Goal: Use online tool/utility: Use online tool/utility

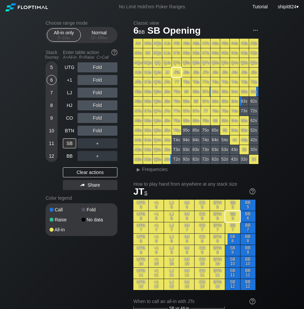
click at [51, 66] on div "5" at bounding box center [52, 67] width 10 height 10
click at [93, 25] on h2 "Choose range mode" at bounding box center [82, 22] width 72 height 5
drag, startPoint x: 93, startPoint y: 28, endPoint x: 89, endPoint y: 28, distance: 4.1
click at [92, 29] on div "Normal 12 – 100 bb" at bounding box center [99, 34] width 34 height 13
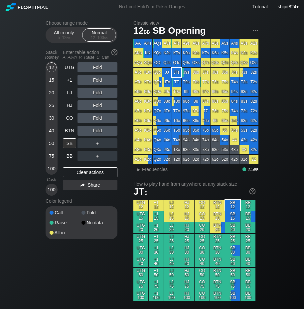
click at [51, 128] on div "40" at bounding box center [52, 131] width 10 height 10
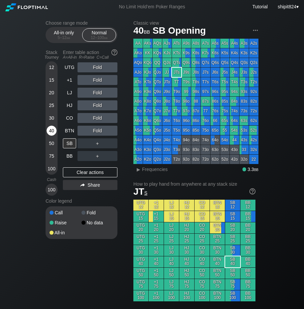
click at [51, 128] on div "40" at bounding box center [52, 131] width 10 height 10
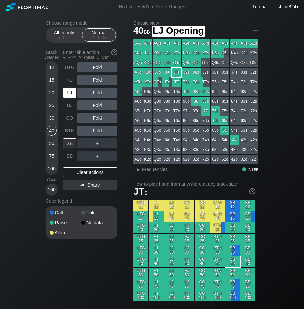
click at [71, 88] on div "LJ" at bounding box center [69, 93] width 13 height 10
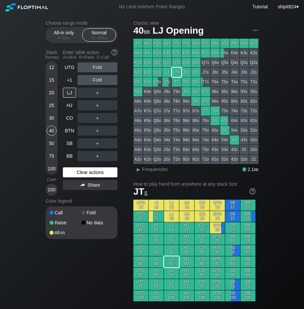
click at [102, 169] on div "Clear actions" at bounding box center [90, 172] width 55 height 10
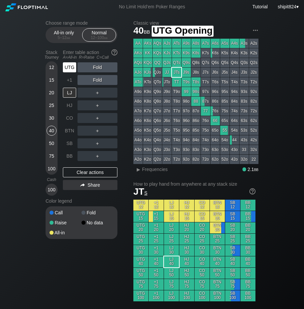
click at [72, 64] on div "UTG" at bounding box center [69, 67] width 13 height 10
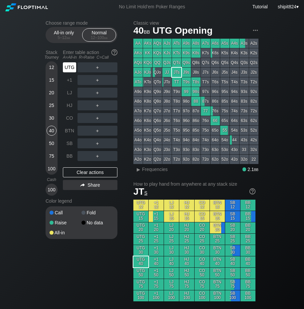
click at [72, 64] on div "UTG" at bounding box center [69, 67] width 13 height 10
drag, startPoint x: 80, startPoint y: 174, endPoint x: 75, endPoint y: 158, distance: 16.8
click at [80, 173] on div "Clear actions" at bounding box center [90, 172] width 55 height 10
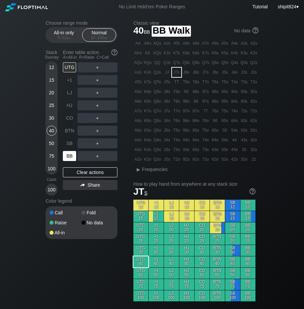
click at [72, 153] on div "BB" at bounding box center [69, 156] width 13 height 10
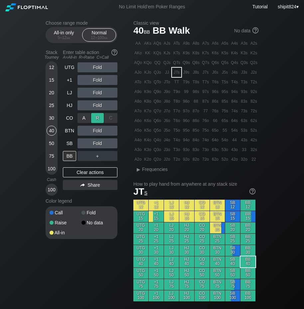
click at [94, 116] on div "R ✕" at bounding box center [97, 118] width 13 height 10
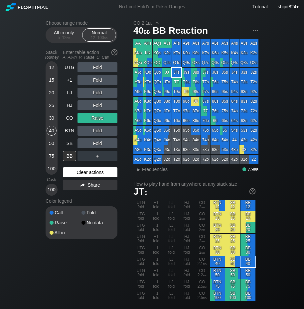
click at [103, 175] on div "Clear actions" at bounding box center [90, 172] width 55 height 10
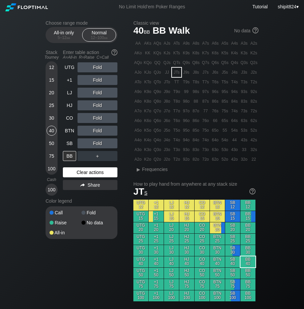
click at [102, 175] on div "Clear actions" at bounding box center [90, 172] width 55 height 10
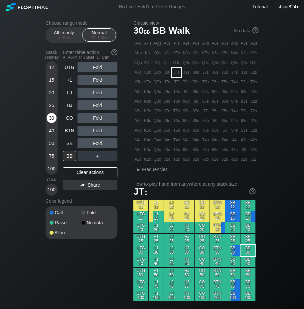
click at [50, 115] on div "30" at bounding box center [52, 118] width 10 height 10
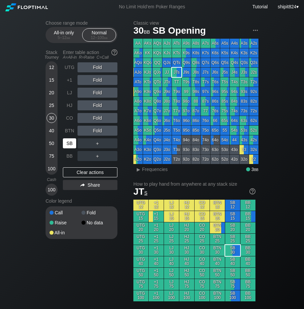
drag, startPoint x: 75, startPoint y: 144, endPoint x: 71, endPoint y: 143, distance: 4.8
click at [75, 144] on div "SB" at bounding box center [69, 143] width 13 height 10
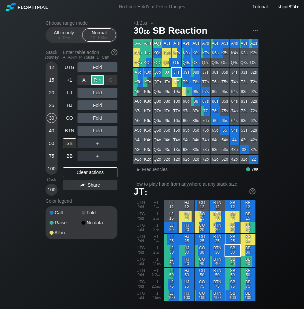
click at [99, 79] on div "R ✕" at bounding box center [97, 80] width 13 height 10
click at [109, 104] on div "C ✕" at bounding box center [111, 105] width 13 height 10
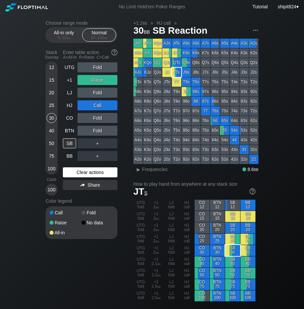
click at [82, 173] on div "Clear actions" at bounding box center [90, 172] width 55 height 10
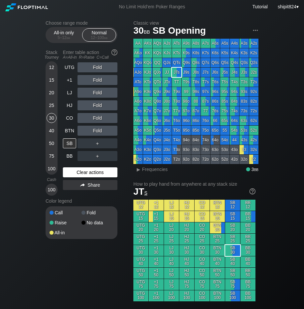
click at [82, 173] on div "Clear actions" at bounding box center [90, 172] width 55 height 10
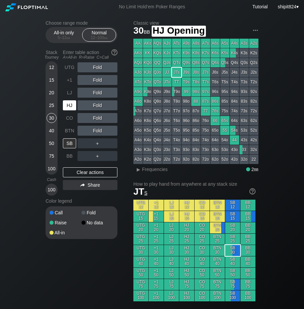
click at [73, 109] on div "HJ" at bounding box center [69, 105] width 13 height 10
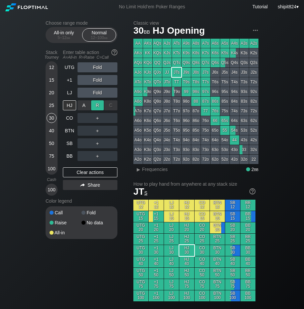
click at [98, 105] on div "R ✕" at bounding box center [97, 105] width 13 height 10
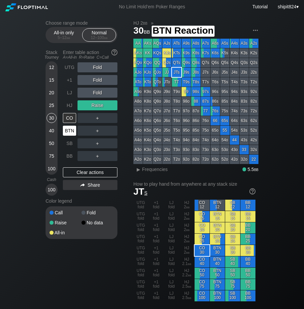
click at [71, 132] on div "BTN" at bounding box center [69, 131] width 13 height 10
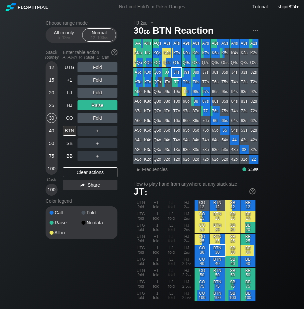
click at [100, 131] on div "＋" at bounding box center [98, 131] width 40 height 10
click at [99, 131] on div "R ✕" at bounding box center [97, 131] width 13 height 10
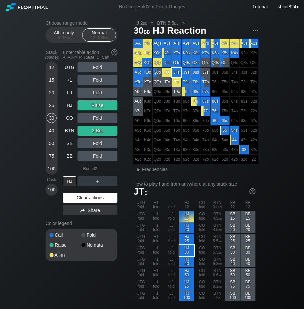
click at [89, 198] on div "Clear actions" at bounding box center [90, 198] width 55 height 10
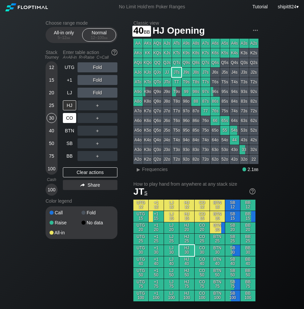
drag, startPoint x: 50, startPoint y: 131, endPoint x: 69, endPoint y: 117, distance: 23.4
click at [51, 130] on div "40" at bounding box center [52, 131] width 10 height 10
click at [96, 110] on div "R ✕" at bounding box center [97, 105] width 13 height 10
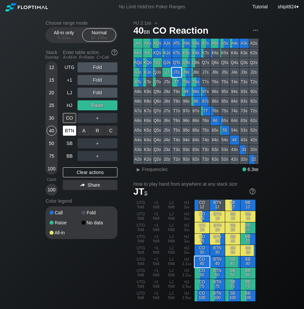
click at [73, 133] on div "BTN" at bounding box center [69, 131] width 13 height 10
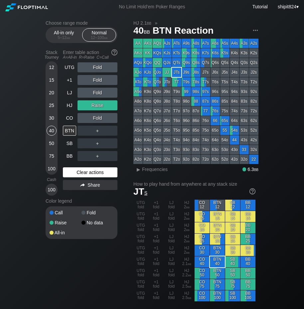
click at [80, 174] on div "Clear actions" at bounding box center [90, 172] width 55 height 10
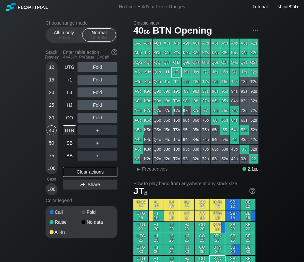
click at [53, 119] on div "30" at bounding box center [52, 118] width 10 height 10
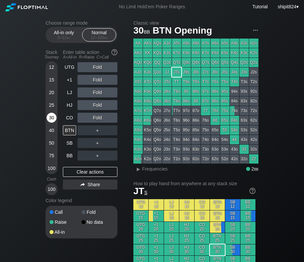
click at [53, 118] on div "30" at bounding box center [52, 118] width 10 height 10
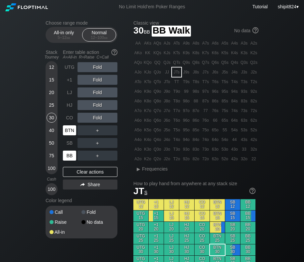
drag, startPoint x: 71, startPoint y: 154, endPoint x: 76, endPoint y: 136, distance: 18.3
click at [71, 154] on div "BB" at bounding box center [69, 156] width 13 height 10
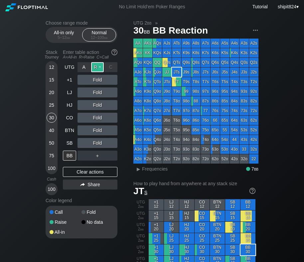
click at [98, 65] on div "R ✕" at bounding box center [97, 67] width 13 height 10
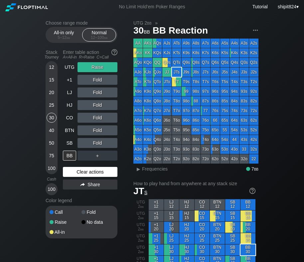
drag, startPoint x: 93, startPoint y: 171, endPoint x: 96, endPoint y: 162, distance: 9.5
click at [94, 170] on div "Clear actions" at bounding box center [90, 172] width 55 height 10
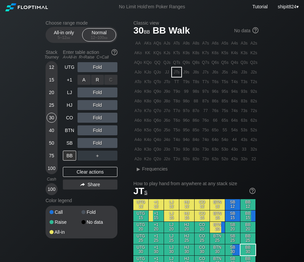
click at [96, 80] on div "R ✕" at bounding box center [97, 80] width 13 height 10
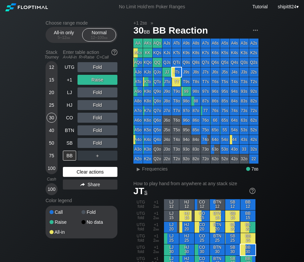
click at [80, 171] on div "Clear actions" at bounding box center [90, 172] width 55 height 10
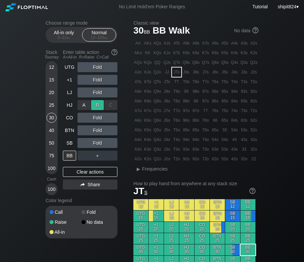
click at [96, 104] on div "R ✕" at bounding box center [97, 105] width 13 height 10
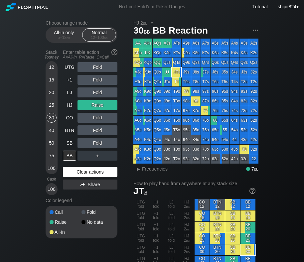
click at [95, 171] on div "Clear actions" at bounding box center [90, 172] width 55 height 10
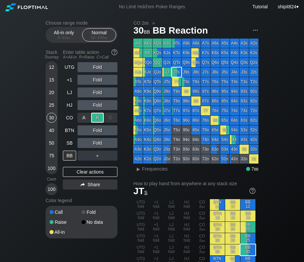
click at [100, 120] on div "R ✕" at bounding box center [97, 118] width 13 height 10
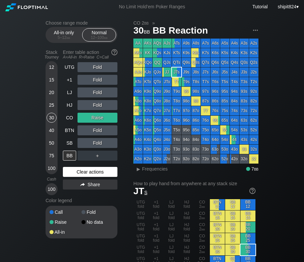
click at [83, 169] on div "Clear actions" at bounding box center [90, 172] width 55 height 10
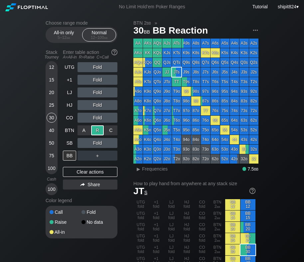
click at [96, 130] on div "R ✕" at bounding box center [97, 131] width 13 height 10
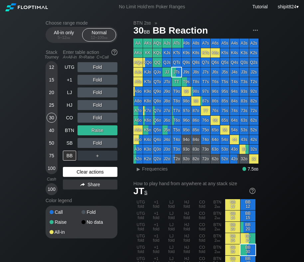
click at [88, 175] on div "Clear actions" at bounding box center [90, 172] width 55 height 10
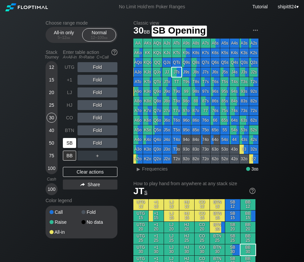
click at [76, 149] on div "SB" at bounding box center [70, 143] width 15 height 13
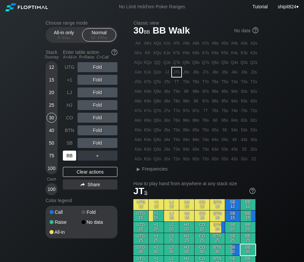
click at [74, 150] on div "BB" at bounding box center [70, 156] width 15 height 13
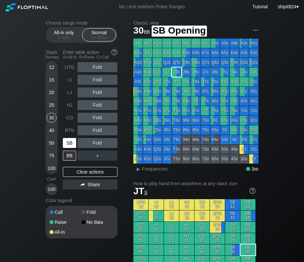
drag, startPoint x: 73, startPoint y: 146, endPoint x: 68, endPoint y: 139, distance: 9.0
click at [73, 146] on div "SB" at bounding box center [69, 143] width 13 height 10
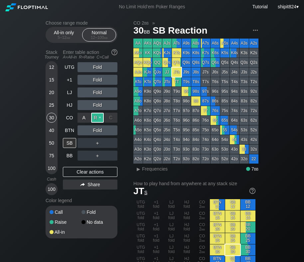
click at [96, 116] on div "R ✕" at bounding box center [97, 118] width 13 height 10
drag, startPoint x: 89, startPoint y: 168, endPoint x: 91, endPoint y: 165, distance: 4.3
click at [90, 169] on div "Clear actions" at bounding box center [90, 172] width 55 height 10
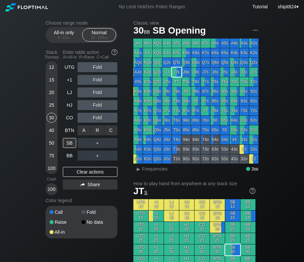
click at [98, 135] on div "R ✕" at bounding box center [97, 131] width 13 height 10
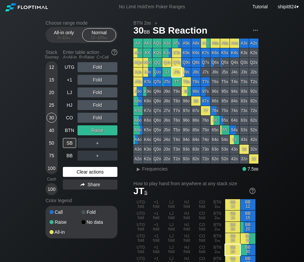
drag, startPoint x: 87, startPoint y: 174, endPoint x: 91, endPoint y: 166, distance: 8.9
click at [87, 173] on div "Clear actions" at bounding box center [90, 172] width 55 height 10
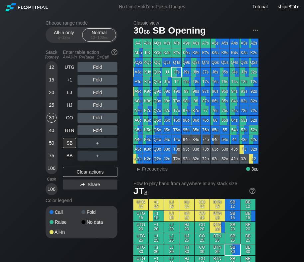
click at [100, 133] on div "Fold" at bounding box center [98, 131] width 40 height 10
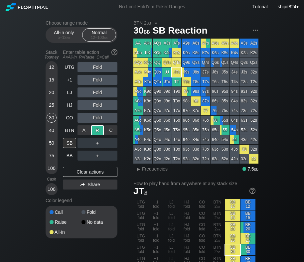
click at [100, 133] on div "R ✕" at bounding box center [97, 131] width 13 height 10
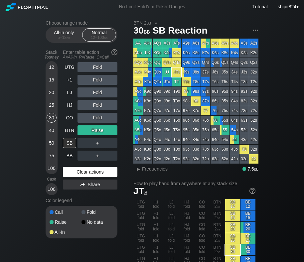
drag, startPoint x: 88, startPoint y: 174, endPoint x: 95, endPoint y: 169, distance: 8.5
click at [88, 174] on div "Clear actions" at bounding box center [90, 172] width 55 height 10
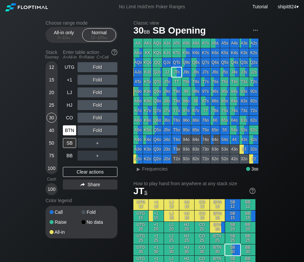
click at [76, 128] on div "BTN" at bounding box center [70, 130] width 15 height 13
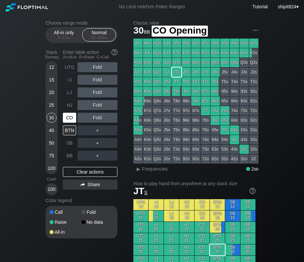
click at [68, 118] on div "CO" at bounding box center [69, 118] width 13 height 10
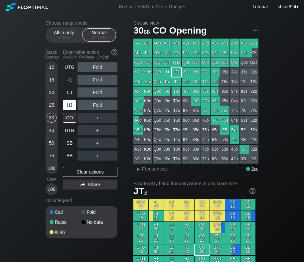
click at [67, 103] on div "HJ" at bounding box center [69, 105] width 13 height 10
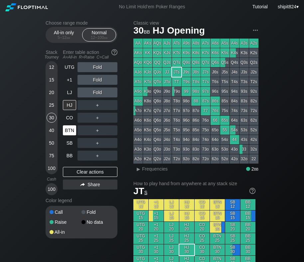
click at [69, 133] on div "BTN" at bounding box center [69, 131] width 13 height 10
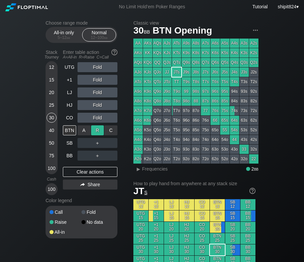
click at [100, 132] on div "R ✕" at bounding box center [97, 131] width 13 height 10
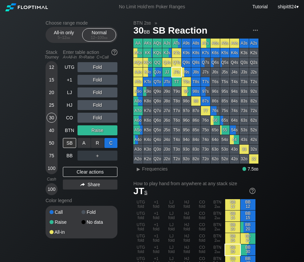
click at [108, 143] on div "C ✕" at bounding box center [111, 143] width 13 height 10
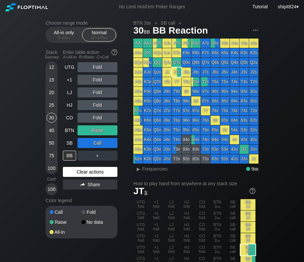
click at [79, 175] on div "Clear actions" at bounding box center [90, 172] width 55 height 10
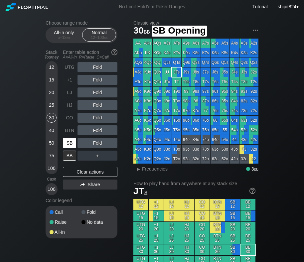
click at [72, 144] on div "SB" at bounding box center [69, 143] width 13 height 10
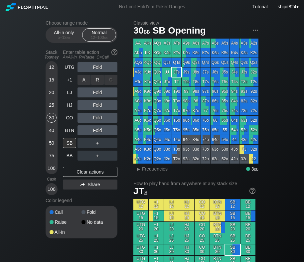
click at [100, 80] on div "R ✕" at bounding box center [97, 80] width 13 height 10
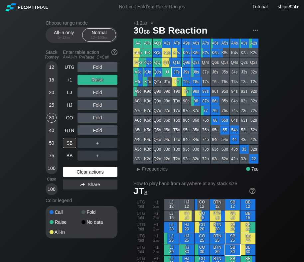
click at [90, 169] on div "Clear actions" at bounding box center [90, 172] width 55 height 10
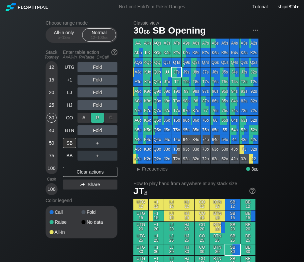
click at [96, 118] on div "R ✕" at bounding box center [97, 118] width 13 height 10
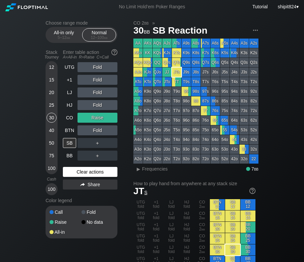
click at [77, 174] on div "Clear actions" at bounding box center [90, 172] width 55 height 10
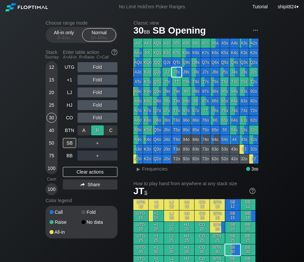
click at [96, 131] on div "R ✕" at bounding box center [97, 131] width 13 height 10
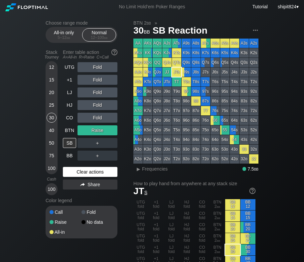
click at [99, 168] on div "Clear actions" at bounding box center [90, 172] width 55 height 10
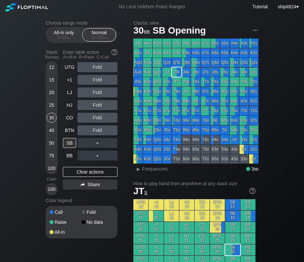
drag, startPoint x: 84, startPoint y: 173, endPoint x: 78, endPoint y: 138, distance: 35.9
click at [84, 173] on div "Clear actions" at bounding box center [90, 172] width 55 height 10
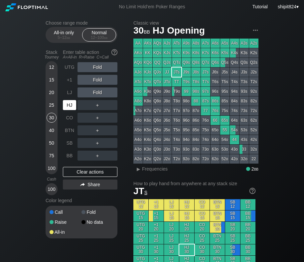
click at [71, 107] on div "HJ" at bounding box center [69, 105] width 13 height 10
click at [99, 67] on div "R ✕" at bounding box center [97, 67] width 13 height 10
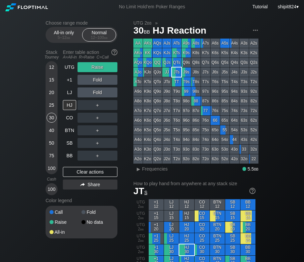
drag, startPoint x: 79, startPoint y: 173, endPoint x: 82, endPoint y: 132, distance: 41.1
click at [79, 173] on div "Clear actions" at bounding box center [90, 172] width 55 height 10
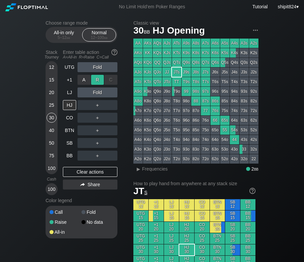
click at [100, 79] on div "R ✕" at bounding box center [97, 80] width 13 height 10
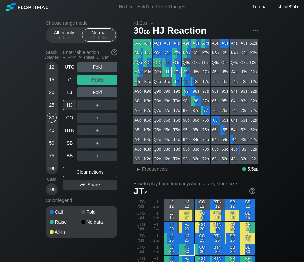
click at [82, 169] on div "Clear actions" at bounding box center [90, 172] width 55 height 10
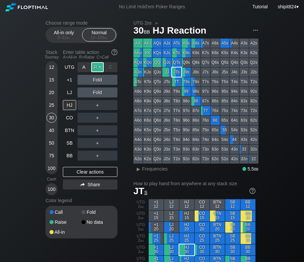
click at [98, 64] on div "R ✕" at bounding box center [97, 67] width 13 height 10
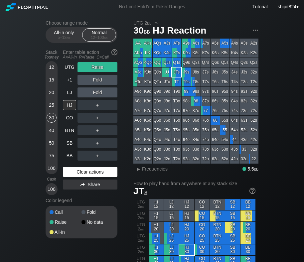
click at [94, 170] on div "Clear actions" at bounding box center [90, 172] width 55 height 10
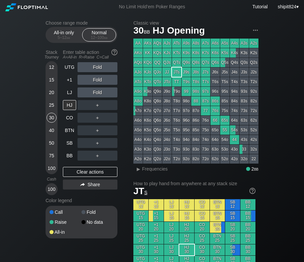
click at [50, 79] on div "15" at bounding box center [52, 80] width 10 height 10
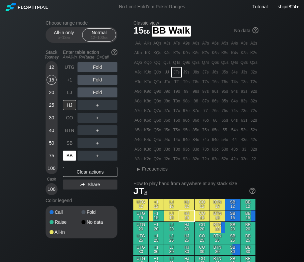
click at [67, 156] on div "BB" at bounding box center [69, 156] width 13 height 10
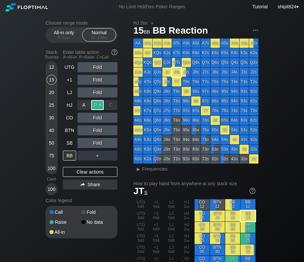
click at [98, 107] on div "R ✕" at bounding box center [97, 105] width 13 height 10
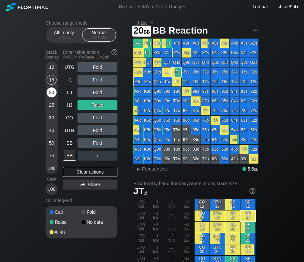
click at [49, 93] on div "20" at bounding box center [52, 93] width 10 height 10
click at [85, 170] on div "Clear actions" at bounding box center [90, 172] width 55 height 10
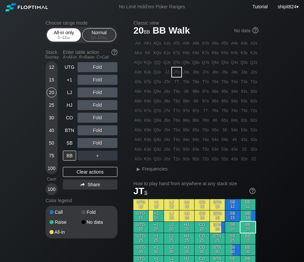
click at [56, 36] on div "5 – 12 bb" at bounding box center [64, 37] width 28 height 5
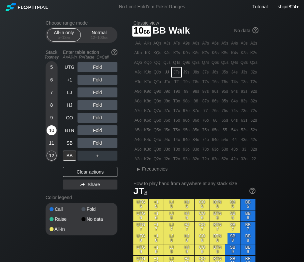
click at [53, 128] on div "10" at bounding box center [52, 131] width 10 height 10
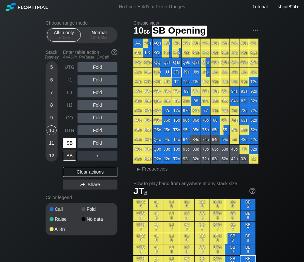
click at [73, 143] on div "SB" at bounding box center [69, 143] width 13 height 10
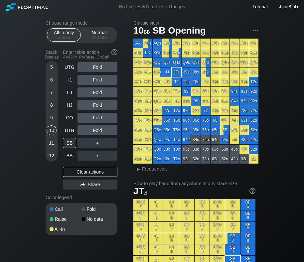
click at [53, 67] on div "5" at bounding box center [52, 67] width 10 height 10
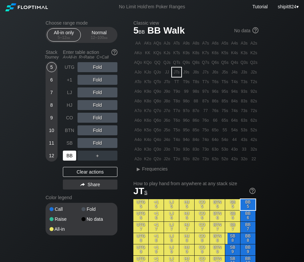
click at [76, 159] on div "BB" at bounding box center [69, 156] width 13 height 10
drag, startPoint x: 74, startPoint y: 159, endPoint x: 77, endPoint y: 147, distance: 12.0
click at [75, 159] on div "BB" at bounding box center [69, 156] width 13 height 10
click at [83, 106] on div "A ✕" at bounding box center [84, 105] width 13 height 10
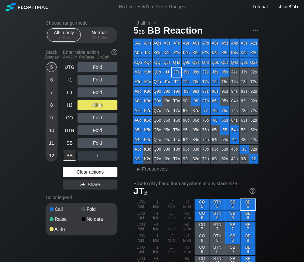
click at [103, 172] on div "Clear actions" at bounding box center [90, 172] width 55 height 10
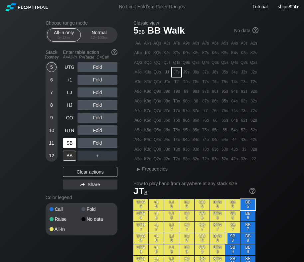
click at [67, 149] on div "SB" at bounding box center [70, 143] width 15 height 13
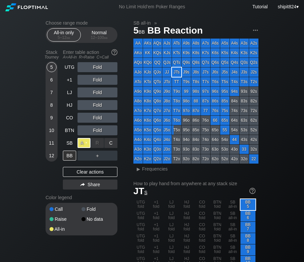
click at [86, 145] on div "A ✕" at bounding box center [84, 143] width 13 height 10
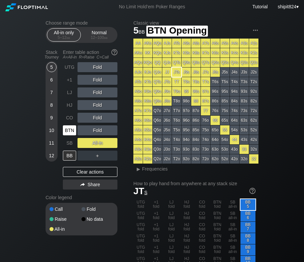
click at [72, 135] on div "BTN" at bounding box center [69, 131] width 13 height 10
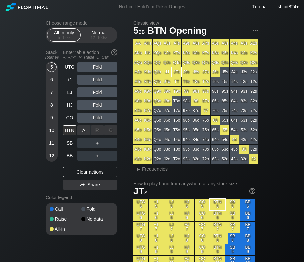
click at [84, 128] on div "A ✕" at bounding box center [84, 131] width 13 height 10
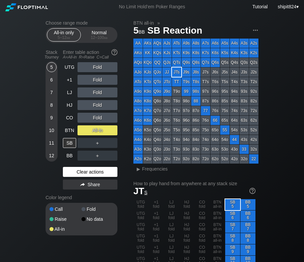
click at [95, 173] on div "Clear actions" at bounding box center [90, 172] width 55 height 10
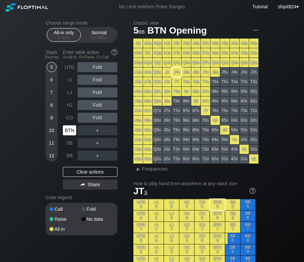
click at [76, 126] on div "BTN" at bounding box center [69, 131] width 13 height 10
click at [83, 130] on div "A ✕" at bounding box center [84, 131] width 13 height 10
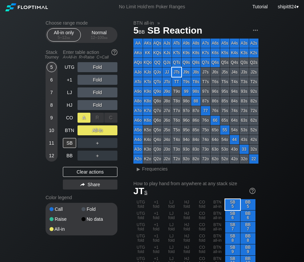
click at [84, 120] on div "A ✕" at bounding box center [84, 118] width 13 height 10
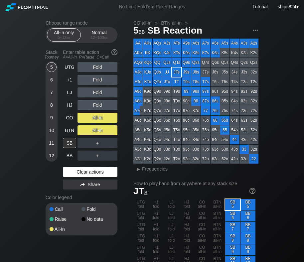
click at [82, 171] on div "Clear actions" at bounding box center [90, 172] width 55 height 10
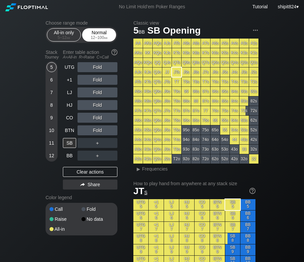
click at [97, 39] on div "12 – 100 bb" at bounding box center [99, 37] width 28 height 5
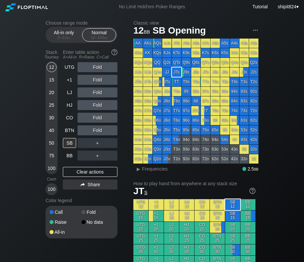
click at [98, 167] on div "UTG Fold +1 Fold LJ Fold HJ Fold CO Fold BTN Fold SB ＋ BB ＋ Clear actions Share" at bounding box center [90, 128] width 55 height 133
click at [94, 176] on div "Clear actions" at bounding box center [90, 172] width 55 height 10
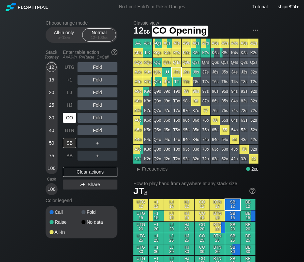
click at [69, 116] on div "CO" at bounding box center [69, 118] width 13 height 10
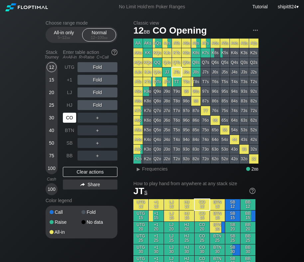
click at [69, 116] on div "CO" at bounding box center [69, 118] width 13 height 10
click at [66, 42] on div "All-in only 5 – 12 bb Normal 12 – 100 bb" at bounding box center [82, 35] width 72 height 16
click at [62, 31] on div "All-in only 5 – 12 bb" at bounding box center [64, 35] width 31 height 13
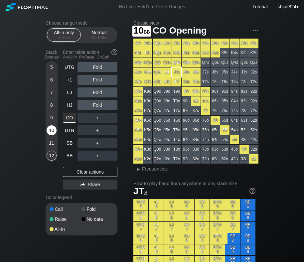
click at [51, 133] on div "10" at bounding box center [52, 131] width 10 height 10
click at [52, 155] on div "12" at bounding box center [52, 156] width 10 height 10
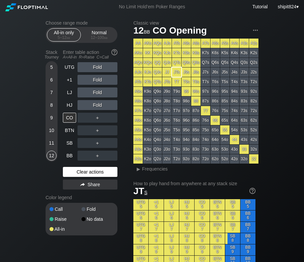
click at [74, 173] on div "Clear actions" at bounding box center [90, 172] width 55 height 10
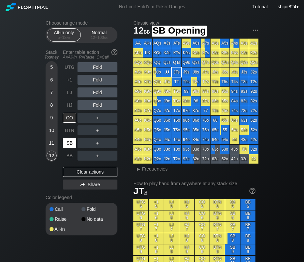
click at [71, 141] on div "SB" at bounding box center [69, 143] width 13 height 10
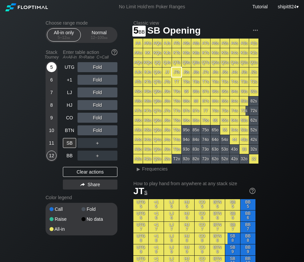
click at [48, 66] on div "5" at bounding box center [52, 67] width 10 height 10
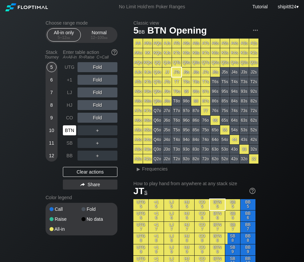
click at [72, 134] on div "BTN" at bounding box center [69, 131] width 13 height 10
drag, startPoint x: 13, startPoint y: 73, endPoint x: 47, endPoint y: 51, distance: 41.0
click at [105, 36] on span "bb" at bounding box center [106, 37] width 4 height 5
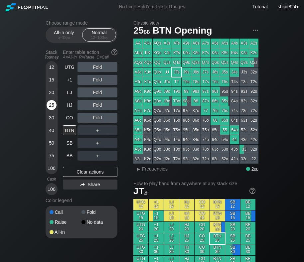
click at [51, 107] on div "25" at bounding box center [52, 105] width 10 height 10
click at [68, 162] on div "UTG Fold +1 Fold LJ Fold HJ Fold CO Fold BTN ＋ SB ＋ BB ＋ Clear actions Share" at bounding box center [90, 128] width 55 height 133
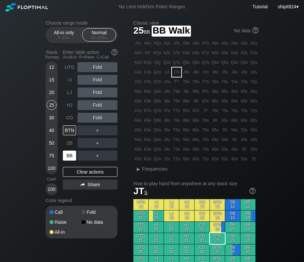
click at [68, 151] on div "BB" at bounding box center [70, 156] width 15 height 13
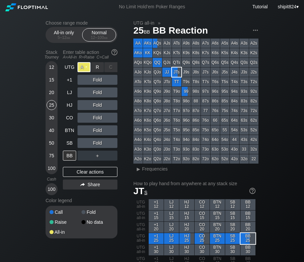
click at [90, 65] on div "A ✕" at bounding box center [84, 67] width 13 height 10
click at [96, 64] on div "R ✕" at bounding box center [97, 67] width 13 height 10
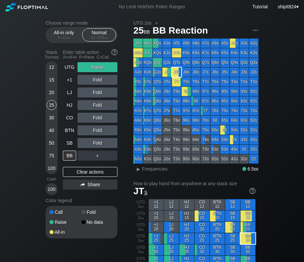
drag, startPoint x: 25, startPoint y: 46, endPoint x: 41, endPoint y: 65, distance: 24.6
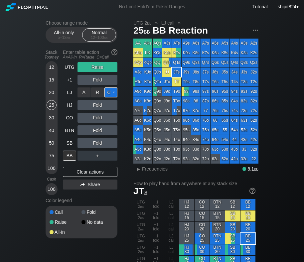
click at [111, 96] on div "C ✕" at bounding box center [111, 93] width 13 height 10
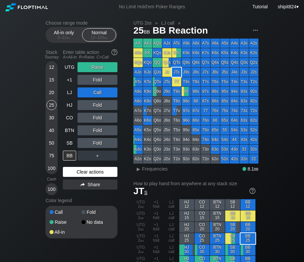
click at [88, 174] on div "Clear actions" at bounding box center [90, 172] width 55 height 10
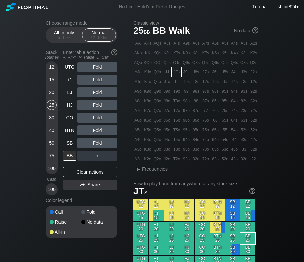
click at [96, 132] on div "R ✕" at bounding box center [97, 131] width 13 height 10
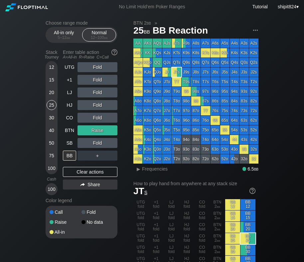
drag, startPoint x: 29, startPoint y: 136, endPoint x: 36, endPoint y: 131, distance: 8.5
click at [55, 107] on div "25" at bounding box center [52, 105] width 10 height 10
click at [76, 173] on div "Clear actions" at bounding box center [90, 172] width 55 height 10
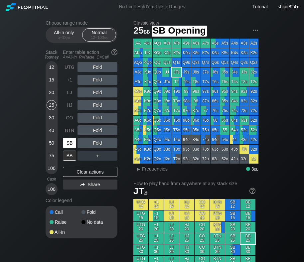
drag, startPoint x: 70, startPoint y: 147, endPoint x: 69, endPoint y: 143, distance: 4.4
click at [70, 147] on div "SB" at bounding box center [69, 143] width 13 height 10
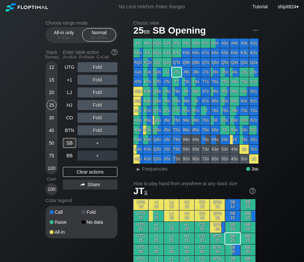
click at [74, 174] on div "Clear actions" at bounding box center [90, 172] width 55 height 10
click at [73, 161] on div "UTG Fold +1 Fold LJ Fold HJ Fold CO Fold BTN Fold SB ＋ BB ＋ Clear actions Share" at bounding box center [90, 128] width 55 height 133
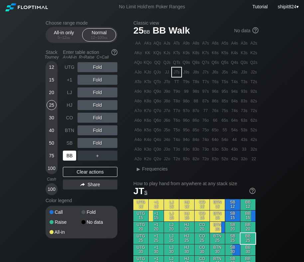
click at [74, 156] on div "BB" at bounding box center [69, 156] width 13 height 10
click at [102, 93] on div "Fold" at bounding box center [98, 93] width 40 height 10
click at [102, 94] on div "R ✕" at bounding box center [97, 93] width 13 height 10
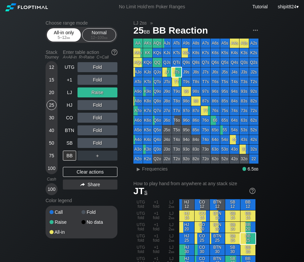
click at [57, 38] on div "5 – 12 bb" at bounding box center [64, 37] width 28 height 5
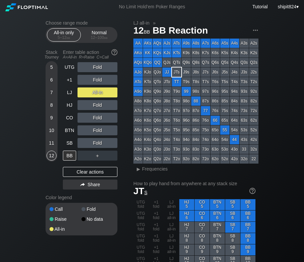
drag, startPoint x: 117, startPoint y: 31, endPoint x: 113, endPoint y: 33, distance: 3.9
click at [116, 32] on div "All-in only 5 – 12 bb Normal 12 – 100 bb" at bounding box center [82, 35] width 72 height 16
click at [112, 33] on div "Normal 12 – 100 bb" at bounding box center [99, 35] width 31 height 13
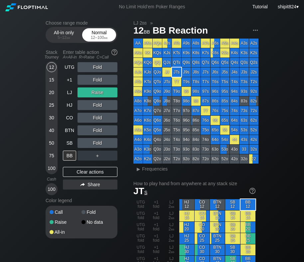
click at [112, 33] on div "Normal 12 – 100 bb" at bounding box center [99, 35] width 31 height 13
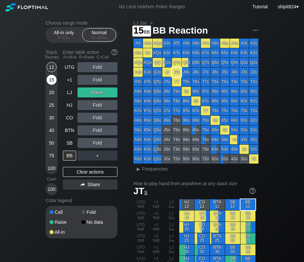
click at [55, 82] on div "15" at bounding box center [52, 80] width 10 height 10
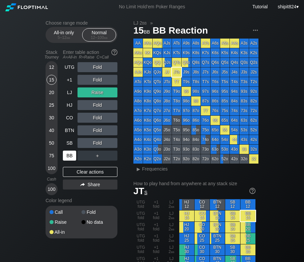
drag, startPoint x: 75, startPoint y: 175, endPoint x: 75, endPoint y: 157, distance: 18.0
click at [75, 174] on div "Clear actions" at bounding box center [90, 172] width 55 height 10
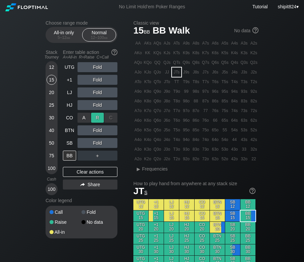
click at [97, 117] on div "R ✕" at bounding box center [97, 118] width 13 height 10
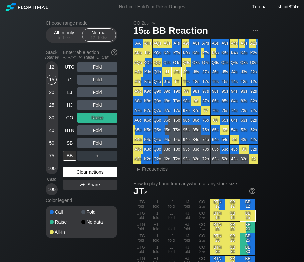
click at [80, 170] on div "Clear actions" at bounding box center [90, 172] width 55 height 10
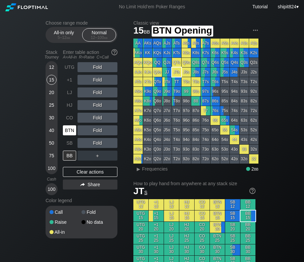
click at [77, 134] on div "BTN" at bounding box center [70, 130] width 15 height 13
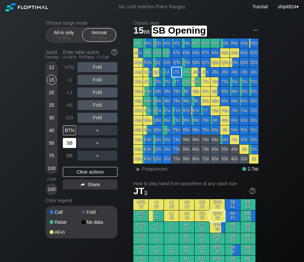
click at [73, 142] on div "SB" at bounding box center [69, 143] width 13 height 10
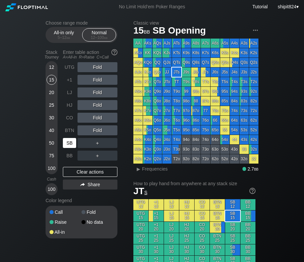
click at [72, 142] on div "SB" at bounding box center [69, 143] width 13 height 10
click at [50, 169] on div "100" at bounding box center [52, 169] width 10 height 10
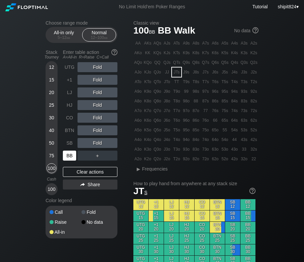
click at [72, 157] on div "BB" at bounding box center [69, 156] width 13 height 10
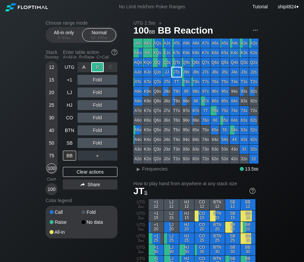
click at [98, 71] on div "R ✕" at bounding box center [97, 67] width 13 height 10
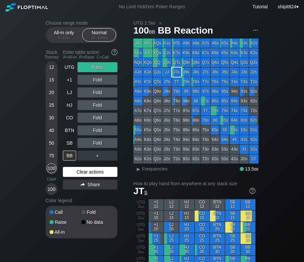
drag, startPoint x: 83, startPoint y: 174, endPoint x: 88, endPoint y: 170, distance: 6.0
click at [83, 174] on div "Clear actions" at bounding box center [90, 172] width 55 height 10
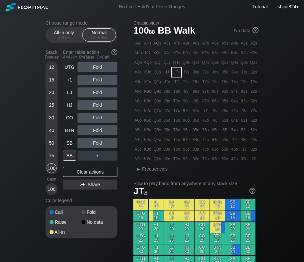
drag, startPoint x: 20, startPoint y: 144, endPoint x: 38, endPoint y: 117, distance: 32.4
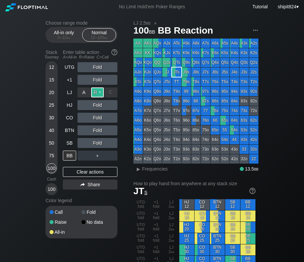
click at [96, 93] on div "R ✕" at bounding box center [97, 93] width 13 height 10
drag, startPoint x: 32, startPoint y: 118, endPoint x: 40, endPoint y: 117, distance: 8.1
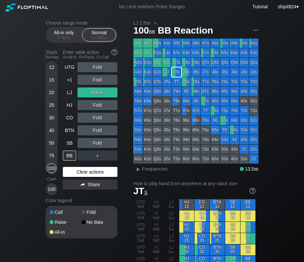
click at [90, 172] on div "Clear actions" at bounding box center [90, 172] width 55 height 10
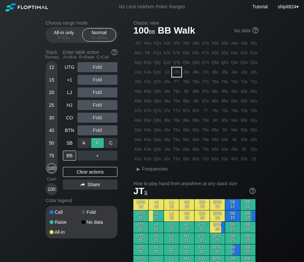
click at [95, 145] on div "R ✕" at bounding box center [97, 143] width 13 height 10
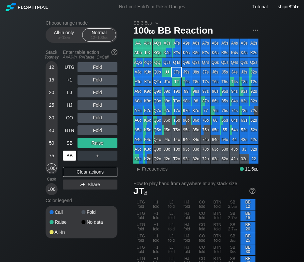
drag, startPoint x: 74, startPoint y: 171, endPoint x: 73, endPoint y: 160, distance: 11.0
click at [74, 171] on div "Clear actions" at bounding box center [90, 172] width 55 height 10
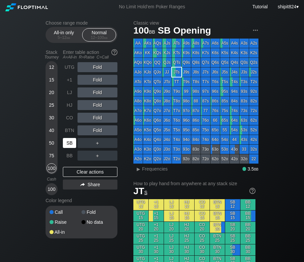
click at [72, 147] on div "SB" at bounding box center [69, 143] width 13 height 10
click at [98, 116] on div "R ✕" at bounding box center [97, 118] width 13 height 10
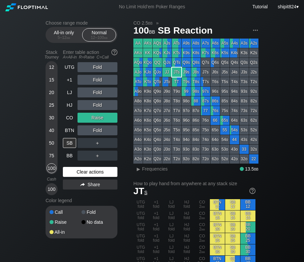
click at [72, 173] on div "Clear actions" at bounding box center [90, 172] width 55 height 10
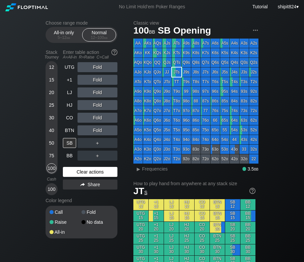
click at [72, 173] on div "Clear actions" at bounding box center [90, 172] width 55 height 10
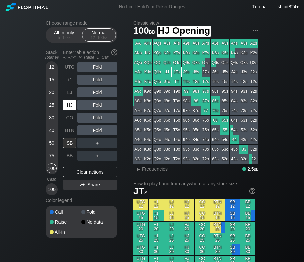
click at [70, 109] on div "HJ" at bounding box center [69, 105] width 13 height 10
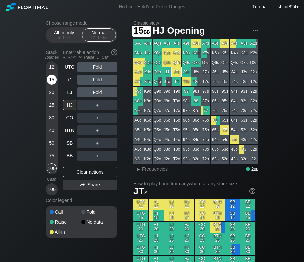
click at [52, 84] on div "15" at bounding box center [52, 80] width 10 height 10
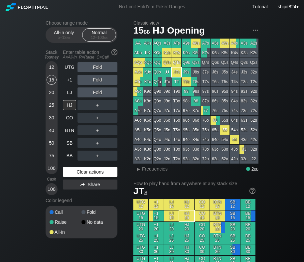
click at [81, 174] on div "Clear actions" at bounding box center [90, 172] width 55 height 10
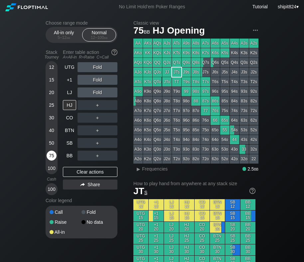
click at [50, 163] on div "75" at bounding box center [52, 157] width 10 height 13
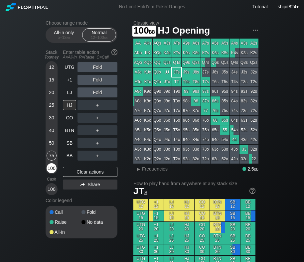
click at [49, 169] on div "100" at bounding box center [52, 169] width 10 height 10
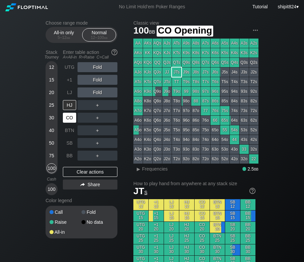
click at [71, 120] on div "CO" at bounding box center [69, 118] width 13 height 10
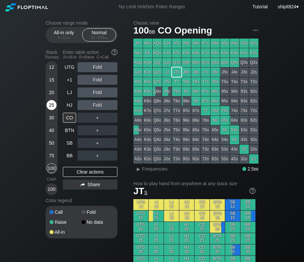
drag, startPoint x: 28, startPoint y: 110, endPoint x: 50, endPoint y: 104, distance: 22.8
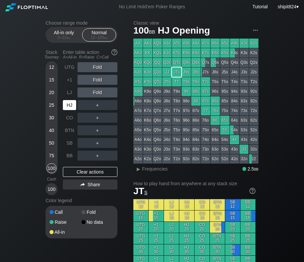
click at [70, 106] on div "HJ" at bounding box center [69, 105] width 13 height 10
click at [68, 153] on div "BB" at bounding box center [69, 156] width 13 height 10
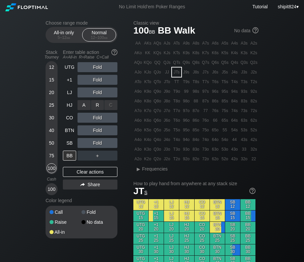
click at [97, 100] on div "A ✕ R ✕ C ✕ Fold" at bounding box center [98, 105] width 40 height 15
click at [96, 95] on div "R ✕" at bounding box center [97, 93] width 13 height 10
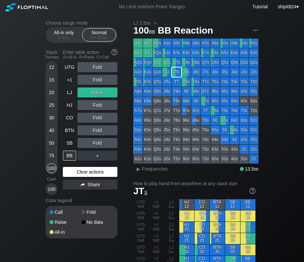
click at [92, 172] on div "Clear actions" at bounding box center [90, 172] width 55 height 10
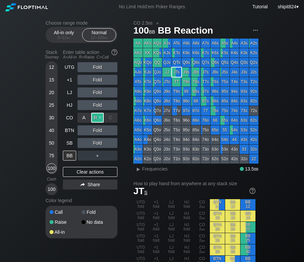
click at [100, 119] on div "R ✕" at bounding box center [97, 118] width 13 height 10
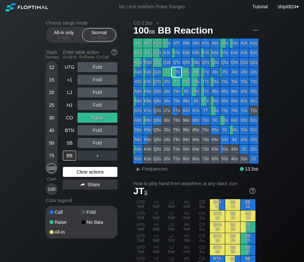
drag, startPoint x: 88, startPoint y: 176, endPoint x: 86, endPoint y: 171, distance: 5.6
click at [87, 176] on div "Clear actions" at bounding box center [90, 172] width 55 height 10
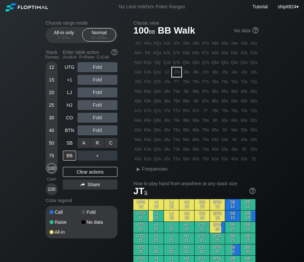
click at [97, 136] on div "A ✕ R ✕ C ✕ Fold" at bounding box center [98, 143] width 40 height 15
click at [95, 134] on div "R ✕" at bounding box center [97, 131] width 13 height 10
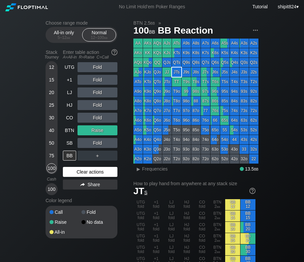
click at [104, 167] on div "Clear actions" at bounding box center [90, 172] width 55 height 10
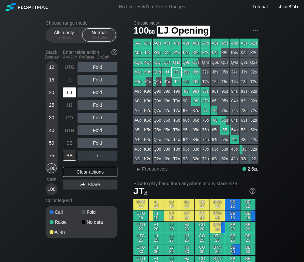
click at [73, 89] on div "LJ" at bounding box center [69, 93] width 13 height 10
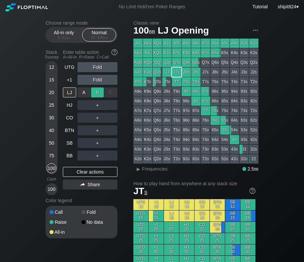
click at [98, 91] on div "R ✕" at bounding box center [97, 93] width 13 height 10
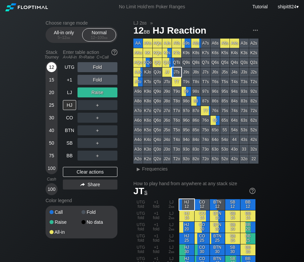
click at [51, 68] on div "12" at bounding box center [52, 67] width 10 height 10
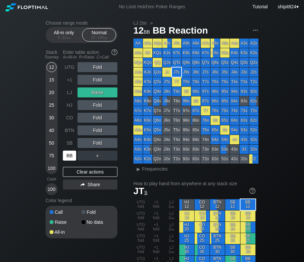
click at [71, 155] on div "BB" at bounding box center [69, 156] width 13 height 10
drag, startPoint x: 71, startPoint y: 172, endPoint x: 70, endPoint y: 166, distance: 6.1
click at [72, 172] on div "Clear actions" at bounding box center [90, 172] width 55 height 10
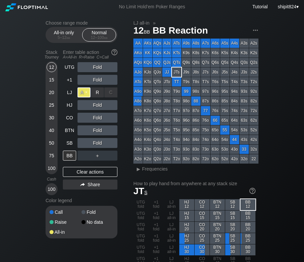
click at [85, 92] on div "A ✕" at bounding box center [84, 93] width 13 height 10
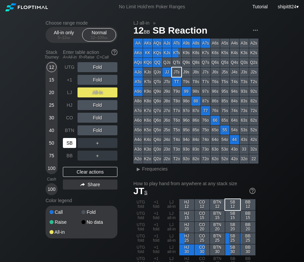
click at [68, 143] on div "SB" at bounding box center [69, 143] width 13 height 10
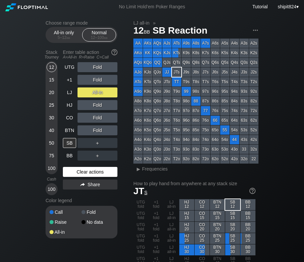
click at [97, 174] on div "Clear actions" at bounding box center [90, 172] width 55 height 10
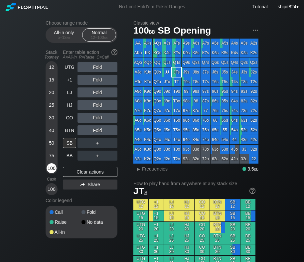
click at [56, 167] on div "100" at bounding box center [52, 169] width 10 height 10
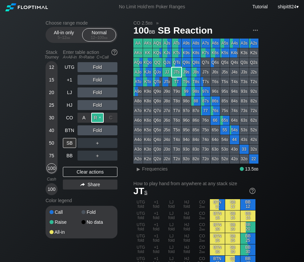
click at [95, 119] on div "R ✕" at bounding box center [97, 118] width 13 height 10
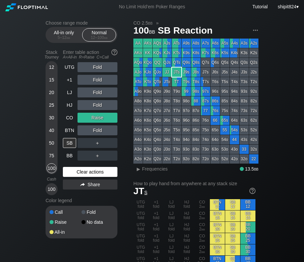
click at [79, 170] on div "Clear actions" at bounding box center [90, 172] width 55 height 10
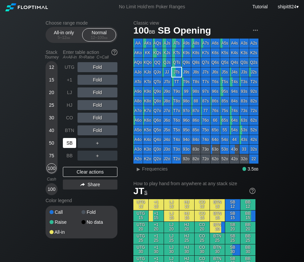
click at [69, 142] on div "SB" at bounding box center [69, 143] width 13 height 10
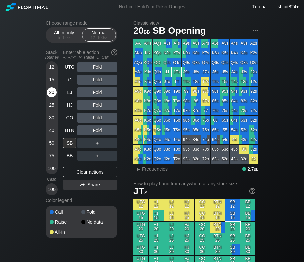
click at [54, 95] on div "20" at bounding box center [52, 93] width 10 height 10
drag, startPoint x: 86, startPoint y: 170, endPoint x: 81, endPoint y: 156, distance: 14.6
click at [86, 170] on div "Clear actions" at bounding box center [90, 172] width 55 height 10
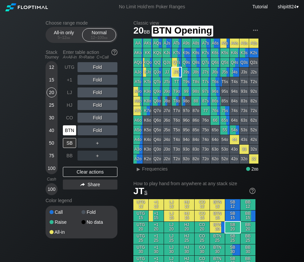
click at [68, 133] on div "BTN" at bounding box center [69, 131] width 13 height 10
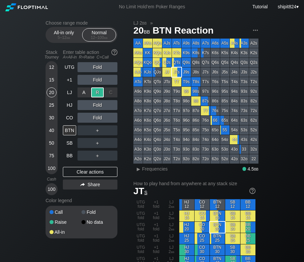
click at [102, 96] on div "R ✕" at bounding box center [97, 93] width 13 height 10
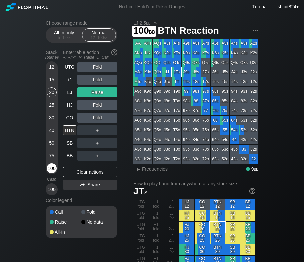
click at [49, 170] on div "100" at bounding box center [52, 169] width 10 height 10
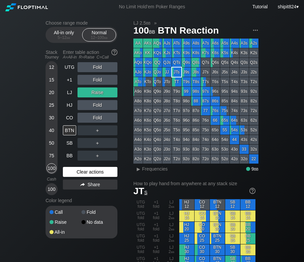
click at [87, 171] on div "Clear actions" at bounding box center [90, 172] width 55 height 10
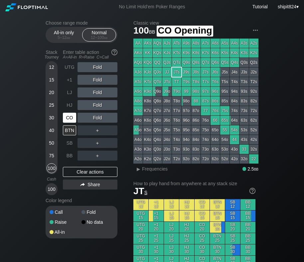
click at [69, 119] on div "CO" at bounding box center [69, 118] width 13 height 10
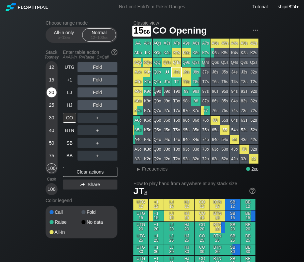
click at [51, 86] on div "15" at bounding box center [52, 81] width 10 height 13
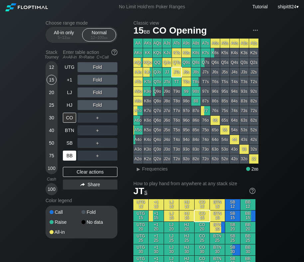
drag, startPoint x: 66, startPoint y: 167, endPoint x: 67, endPoint y: 158, distance: 9.0
click at [67, 167] on div "UTG Fold +1 Fold LJ Fold HJ Fold CO ＋ BTN ＋ SB ＋ BB ＋ Clear actions Share" at bounding box center [90, 128] width 55 height 133
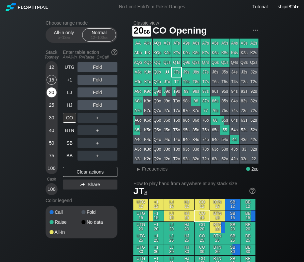
click at [47, 94] on div "20" at bounding box center [52, 93] width 10 height 10
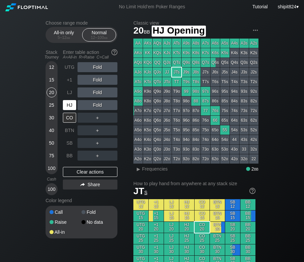
click at [70, 107] on div "HJ" at bounding box center [69, 105] width 13 height 10
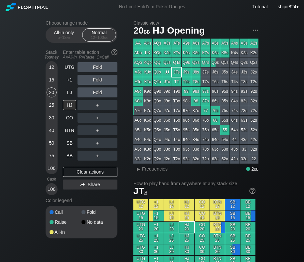
click at [70, 108] on div "HJ" at bounding box center [69, 105] width 13 height 10
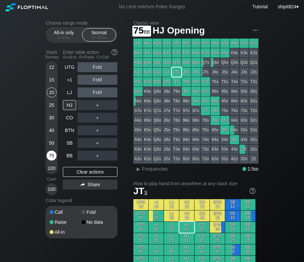
click at [54, 157] on div "75" at bounding box center [52, 156] width 10 height 10
drag, startPoint x: 252, startPoint y: 0, endPoint x: 198, endPoint y: 26, distance: 59.6
click at [223, 3] on div "No Limit Hold’em Poker Ranges Tutorial shipit824 ▾" at bounding box center [152, 7] width 304 height 14
click at [52, 93] on div "20" at bounding box center [52, 93] width 10 height 10
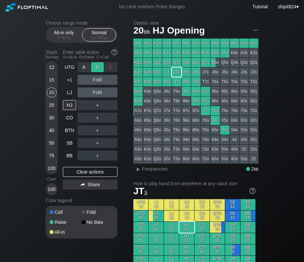
click at [98, 63] on div "R ✕" at bounding box center [97, 67] width 13 height 10
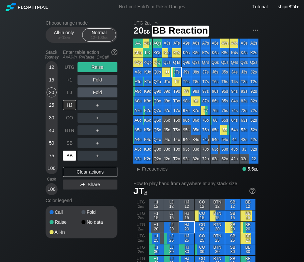
click at [68, 154] on div "BB" at bounding box center [69, 156] width 13 height 10
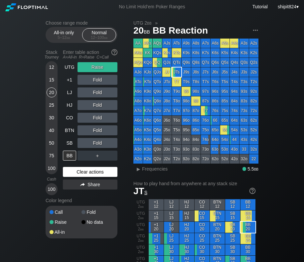
click at [77, 172] on div "Clear actions" at bounding box center [90, 172] width 55 height 10
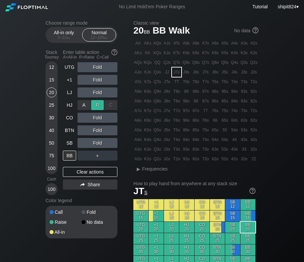
click at [94, 107] on div "R ✕" at bounding box center [97, 105] width 13 height 10
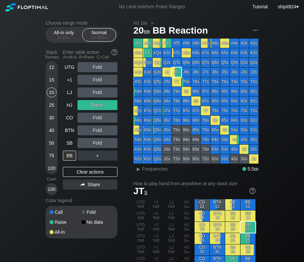
drag, startPoint x: 86, startPoint y: 170, endPoint x: 91, endPoint y: 157, distance: 13.3
click at [86, 169] on div "Clear actions" at bounding box center [90, 172] width 55 height 10
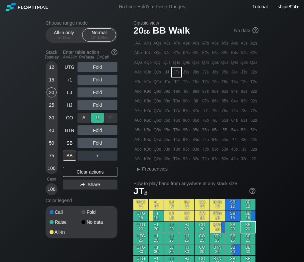
click at [95, 115] on div "R ✕" at bounding box center [97, 118] width 13 height 10
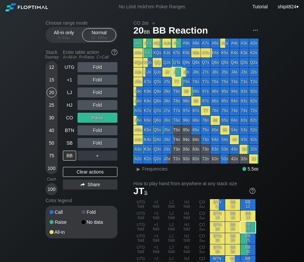
drag, startPoint x: 72, startPoint y: 171, endPoint x: 72, endPoint y: 167, distance: 4.0
click at [72, 169] on div "Clear actions" at bounding box center [90, 172] width 55 height 10
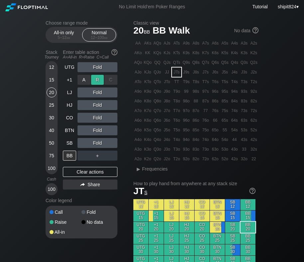
click at [99, 82] on div "R ✕" at bounding box center [97, 80] width 13 height 10
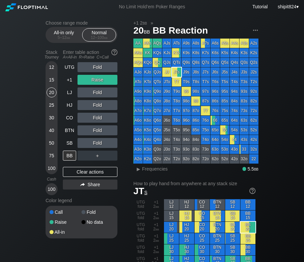
click at [85, 179] on div "UTG Fold +1 Raise LJ Fold HJ Fold CO Fold BTN Fold SB Fold BB ＋ Clear actions S…" at bounding box center [90, 128] width 55 height 133
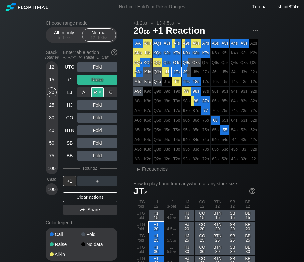
click at [94, 92] on div "R ✕" at bounding box center [97, 93] width 13 height 10
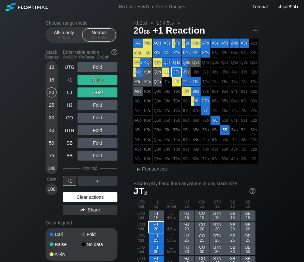
click at [87, 193] on div "Clear actions" at bounding box center [90, 198] width 55 height 10
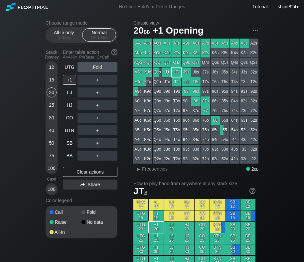
click at [90, 195] on div "UTG Fold +1 ＋ LJ ＋ HJ ＋ CO ＋ BTN ＋ SB ＋ BB ＋ Clear actions Share" at bounding box center [90, 128] width 55 height 133
click at [98, 79] on div "＋" at bounding box center [98, 80] width 40 height 10
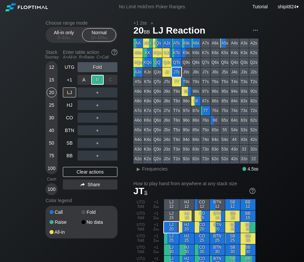
drag, startPoint x: 98, startPoint y: 79, endPoint x: 97, endPoint y: 83, distance: 3.6
click at [99, 79] on div "R ✕" at bounding box center [97, 80] width 13 height 10
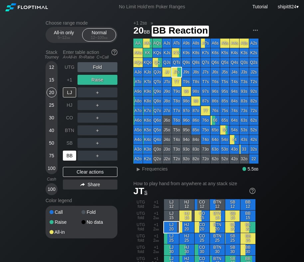
click at [67, 159] on div "BB" at bounding box center [69, 156] width 13 height 10
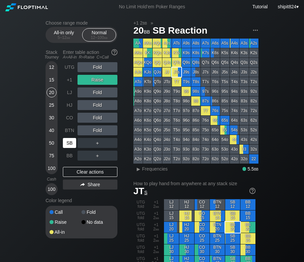
click at [66, 145] on div "SB" at bounding box center [69, 143] width 13 height 10
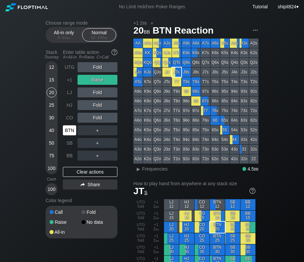
click at [67, 133] on div "BTN" at bounding box center [69, 131] width 13 height 10
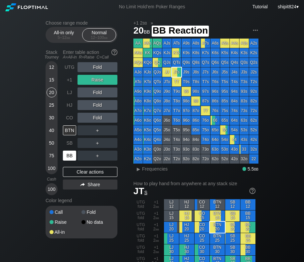
click at [65, 152] on div "BB" at bounding box center [69, 156] width 13 height 10
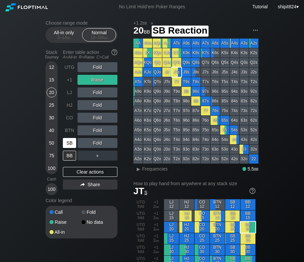
click at [67, 144] on div "SB" at bounding box center [69, 143] width 13 height 10
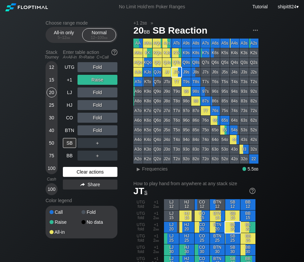
click at [93, 169] on div "Clear actions" at bounding box center [90, 172] width 55 height 10
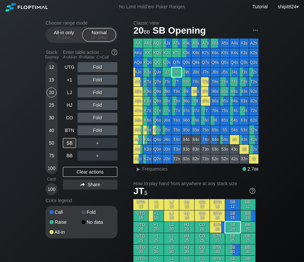
drag, startPoint x: 93, startPoint y: 169, endPoint x: 90, endPoint y: 156, distance: 13.7
click at [93, 169] on div "Clear actions" at bounding box center [90, 172] width 55 height 10
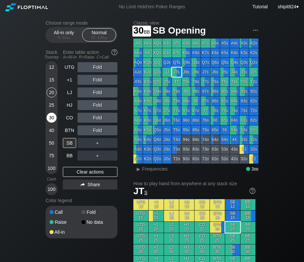
click at [51, 114] on div "30" at bounding box center [52, 118] width 10 height 10
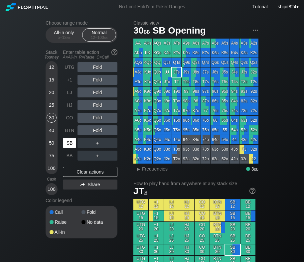
click at [76, 142] on div "SB" at bounding box center [69, 143] width 13 height 10
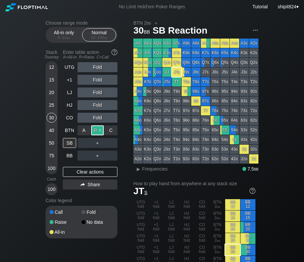
click at [93, 131] on div "R ✕" at bounding box center [97, 131] width 13 height 10
click at [52, 151] on div "75" at bounding box center [52, 156] width 10 height 10
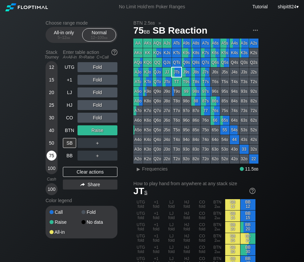
click at [52, 151] on div "75" at bounding box center [52, 156] width 10 height 10
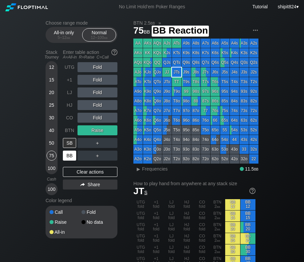
click at [75, 156] on div "BB" at bounding box center [69, 156] width 13 height 10
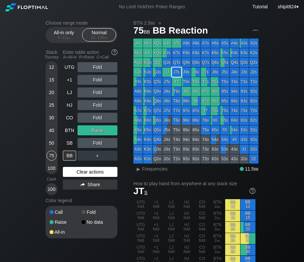
click at [94, 169] on div "Clear actions" at bounding box center [90, 172] width 55 height 10
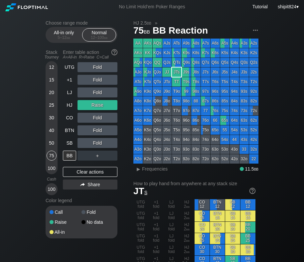
click at [77, 166] on div "UTG Fold +1 Fold LJ Fold HJ Raise CO Fold BTN Fold SB Fold BB ＋ Clear actions S…" at bounding box center [90, 128] width 55 height 133
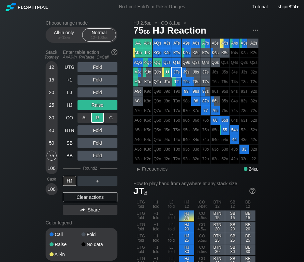
click at [100, 119] on div "R ✕" at bounding box center [97, 118] width 13 height 10
drag, startPoint x: 52, startPoint y: 168, endPoint x: 72, endPoint y: 155, distance: 23.9
click at [53, 163] on div "12 15 20 25 30 40 50 75 100" at bounding box center [52, 117] width 12 height 113
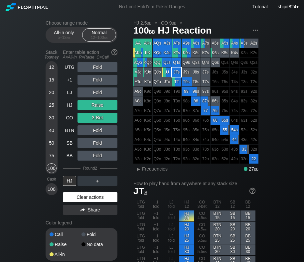
drag, startPoint x: 99, startPoint y: 203, endPoint x: 99, endPoint y: 199, distance: 4.3
click at [100, 203] on div "UTG Fold +1 Fold LJ Fold HJ Raise CO 3-Bet BTN Fold SB Fold BB Fold Round 2 HJ …" at bounding box center [90, 140] width 55 height 156
click at [99, 197] on div "Clear actions" at bounding box center [90, 198] width 55 height 10
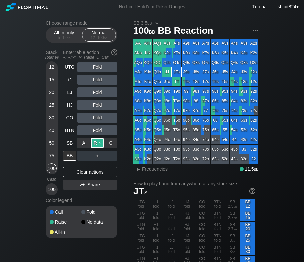
click at [96, 144] on div "R ✕" at bounding box center [97, 143] width 13 height 10
drag, startPoint x: 85, startPoint y: 173, endPoint x: 93, endPoint y: 163, distance: 13.1
click at [85, 173] on div "Clear actions" at bounding box center [90, 172] width 55 height 10
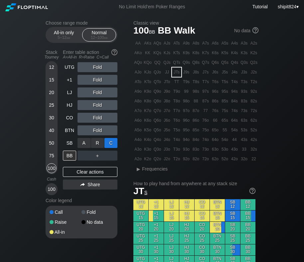
click at [112, 142] on div "C ✕" at bounding box center [111, 143] width 13 height 10
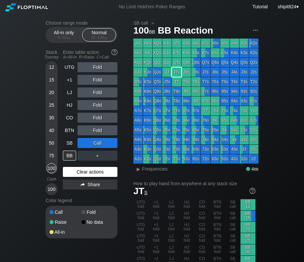
click at [78, 173] on div "Clear actions" at bounding box center [90, 172] width 55 height 10
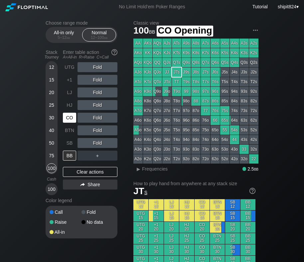
click at [75, 123] on div "CO" at bounding box center [70, 118] width 15 height 13
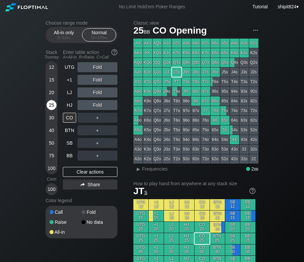
drag, startPoint x: 51, startPoint y: 108, endPoint x: 52, endPoint y: 105, distance: 3.3
click at [52, 105] on div "25" at bounding box center [52, 105] width 10 height 10
drag, startPoint x: 77, startPoint y: 171, endPoint x: 75, endPoint y: 157, distance: 14.1
click at [77, 170] on div "Clear actions" at bounding box center [90, 172] width 55 height 10
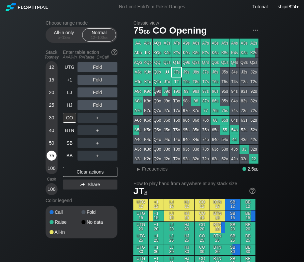
click at [55, 153] on div "75" at bounding box center [52, 156] width 10 height 10
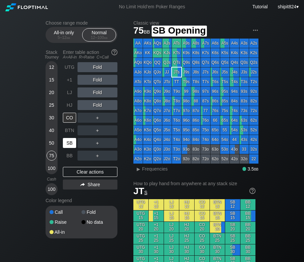
click at [71, 140] on div "SB" at bounding box center [69, 143] width 13 height 10
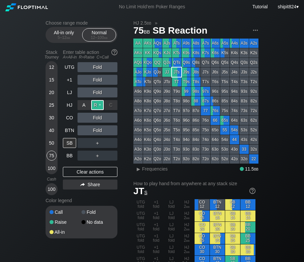
drag, startPoint x: 96, startPoint y: 107, endPoint x: 131, endPoint y: 107, distance: 35.0
click at [95, 107] on div "R ✕" at bounding box center [97, 105] width 13 height 10
click at [111, 130] on div "A ✕ R ✕ C ✕ Fold" at bounding box center [98, 131] width 40 height 10
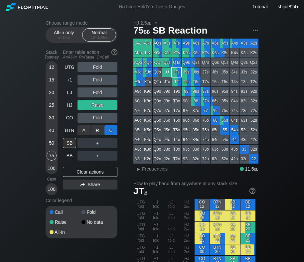
click at [111, 130] on div "C ✕" at bounding box center [111, 131] width 13 height 10
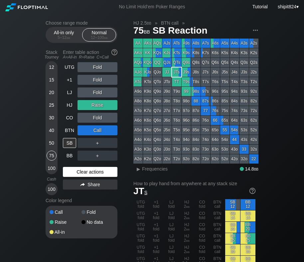
click at [87, 175] on div "Clear actions" at bounding box center [90, 172] width 55 height 10
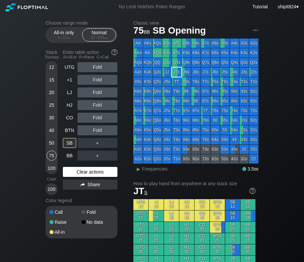
click at [87, 174] on div "Clear actions" at bounding box center [90, 172] width 55 height 10
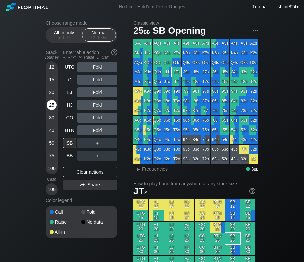
drag, startPoint x: 52, startPoint y: 108, endPoint x: 54, endPoint y: 104, distance: 5.0
click at [52, 108] on div "25" at bounding box center [52, 105] width 10 height 10
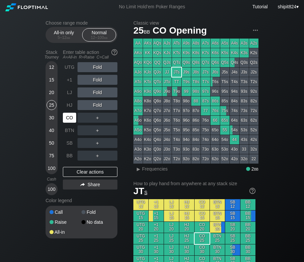
drag, startPoint x: 76, startPoint y: 120, endPoint x: 82, endPoint y: 117, distance: 7.3
click at [76, 119] on div "CO" at bounding box center [69, 118] width 13 height 10
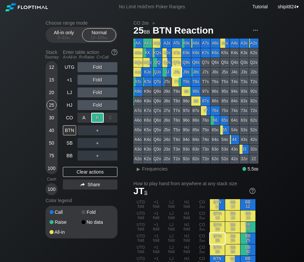
drag, startPoint x: 95, startPoint y: 115, endPoint x: 92, endPoint y: 123, distance: 8.5
click at [95, 115] on div "R ✕" at bounding box center [97, 118] width 13 height 10
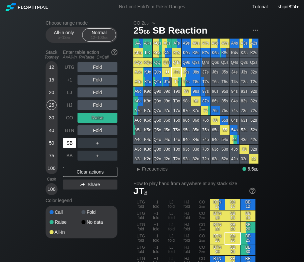
drag, startPoint x: 70, startPoint y: 144, endPoint x: 78, endPoint y: 142, distance: 7.8
click at [70, 144] on div "SB" at bounding box center [69, 143] width 13 height 10
click at [82, 144] on div "A ✕" at bounding box center [84, 143] width 13 height 10
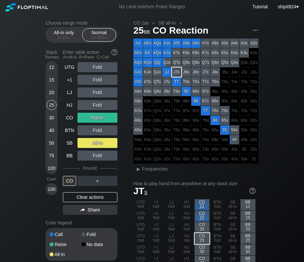
drag, startPoint x: 69, startPoint y: 194, endPoint x: 67, endPoint y: 160, distance: 33.7
click at [69, 194] on div "Clear actions" at bounding box center [90, 198] width 55 height 10
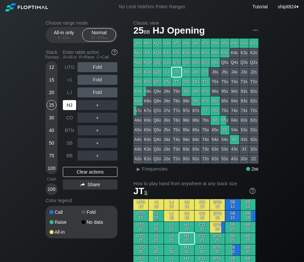
click at [68, 104] on div "HJ" at bounding box center [69, 105] width 13 height 10
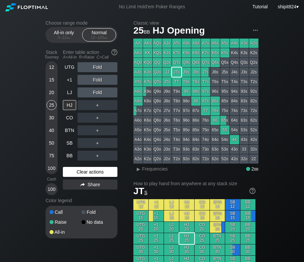
drag, startPoint x: 93, startPoint y: 173, endPoint x: 83, endPoint y: 169, distance: 10.3
click at [93, 173] on div "Clear actions" at bounding box center [90, 172] width 55 height 10
click at [57, 153] on div "12 15 20 25 30 40 50 75 100" at bounding box center [52, 117] width 12 height 113
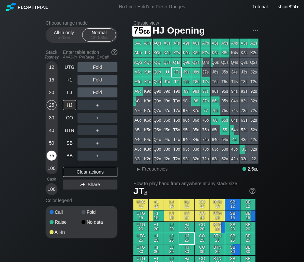
click at [53, 156] on div "75" at bounding box center [52, 156] width 10 height 10
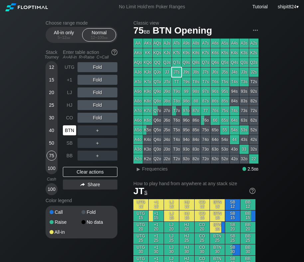
click at [72, 129] on div "BTN" at bounding box center [69, 131] width 13 height 10
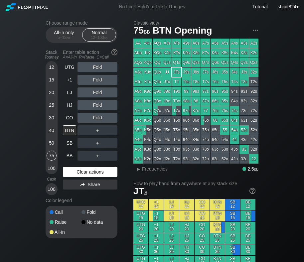
click at [73, 170] on div "Clear actions" at bounding box center [90, 172] width 55 height 10
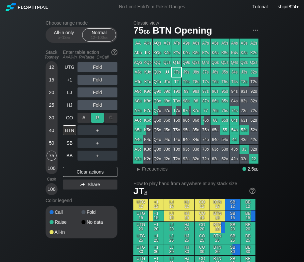
click at [98, 117] on div "R ✕" at bounding box center [97, 118] width 13 height 10
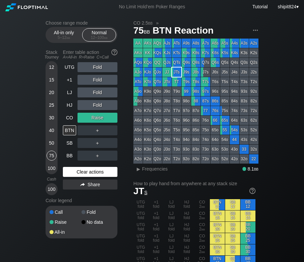
click at [83, 174] on div "Clear actions" at bounding box center [90, 172] width 55 height 10
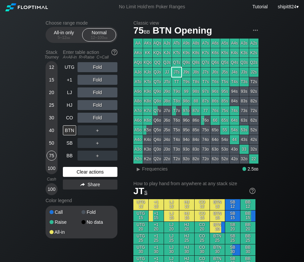
click at [83, 172] on div "Clear actions" at bounding box center [90, 172] width 55 height 10
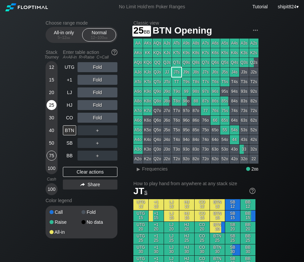
click at [54, 105] on div "25" at bounding box center [52, 105] width 10 height 10
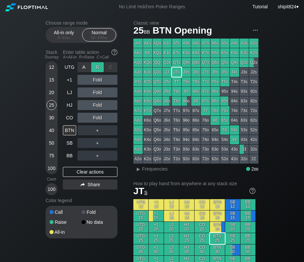
click at [99, 67] on div "R ✕" at bounding box center [97, 67] width 13 height 10
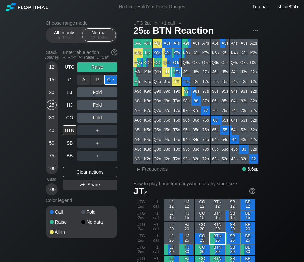
click at [114, 78] on div "C ✕" at bounding box center [111, 80] width 13 height 10
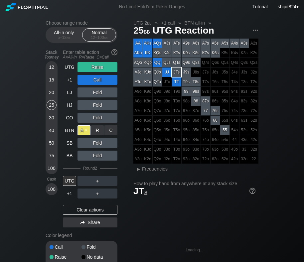
click at [83, 131] on div "A ✕" at bounding box center [84, 131] width 13 height 10
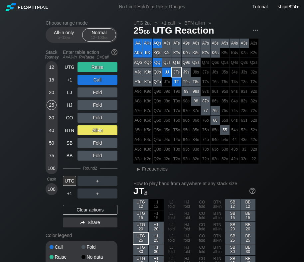
click at [86, 209] on div "Clear actions" at bounding box center [90, 210] width 55 height 10
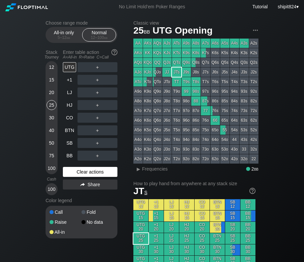
click at [90, 172] on div "Clear actions" at bounding box center [90, 172] width 55 height 10
click at [99, 80] on div "R ✕" at bounding box center [97, 80] width 13 height 10
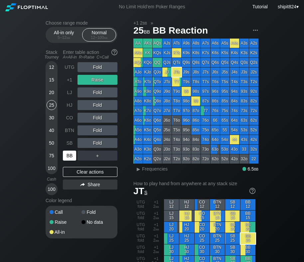
click at [69, 156] on div "BB" at bounding box center [69, 156] width 13 height 10
click at [51, 94] on div "20" at bounding box center [52, 93] width 10 height 10
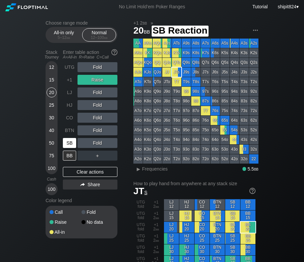
click at [69, 145] on div "SB" at bounding box center [69, 143] width 13 height 10
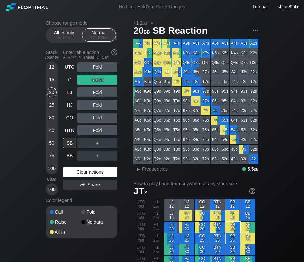
click at [80, 174] on div "Clear actions" at bounding box center [90, 172] width 55 height 10
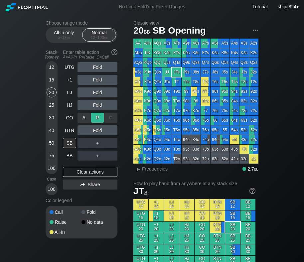
click at [97, 117] on div "R ✕" at bounding box center [97, 118] width 13 height 10
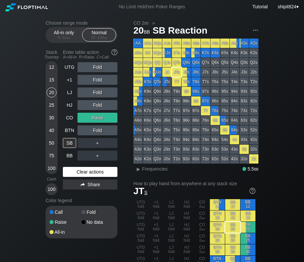
click at [88, 173] on div "Clear actions" at bounding box center [90, 172] width 55 height 10
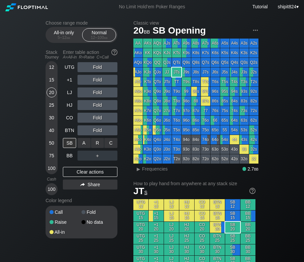
click at [99, 136] on div "A ✕ R ✕ C ✕ ＋" at bounding box center [98, 143] width 40 height 15
click at [100, 131] on div "R ✕" at bounding box center [97, 131] width 13 height 10
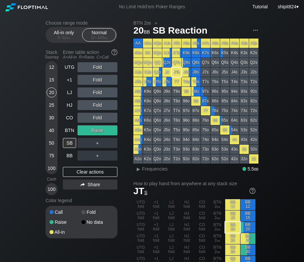
click at [82, 166] on div "UTG Fold +1 Fold LJ Fold HJ Fold CO Fold BTN Raise SB ＋ BB ＋ Clear actions Share" at bounding box center [90, 128] width 55 height 133
click at [78, 171] on div "Clear actions" at bounding box center [90, 172] width 55 height 10
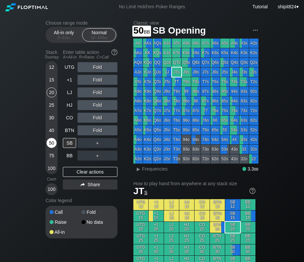
click at [54, 143] on div "12 15 20 25 30 40 50 75 100" at bounding box center [52, 117] width 12 height 113
click at [54, 144] on div "50" at bounding box center [52, 143] width 10 height 10
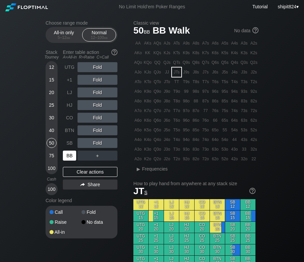
drag, startPoint x: 66, startPoint y: 158, endPoint x: 92, endPoint y: 103, distance: 61.0
click at [66, 158] on div "BB" at bounding box center [69, 156] width 13 height 10
click at [102, 79] on div "R ✕" at bounding box center [97, 80] width 13 height 10
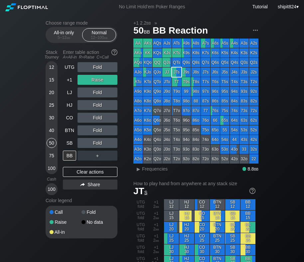
drag, startPoint x: 86, startPoint y: 169, endPoint x: 106, endPoint y: 127, distance: 46.6
click at [86, 170] on div "Clear actions" at bounding box center [90, 172] width 55 height 10
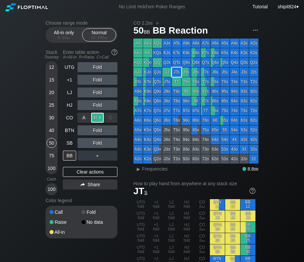
click at [100, 116] on div "R ✕" at bounding box center [97, 118] width 13 height 10
drag, startPoint x: 35, startPoint y: 114, endPoint x: 59, endPoint y: 94, distance: 31.2
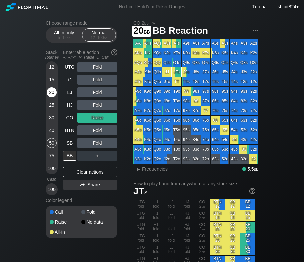
click at [54, 88] on div "20" at bounding box center [52, 93] width 10 height 10
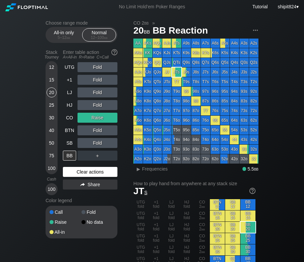
drag, startPoint x: 84, startPoint y: 174, endPoint x: 85, endPoint y: 171, distance: 3.8
click at [84, 173] on div "Clear actions" at bounding box center [90, 172] width 55 height 10
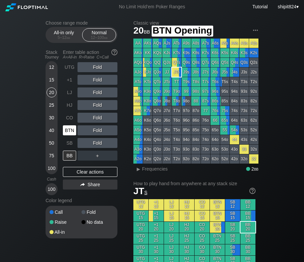
click at [71, 126] on div "BTN" at bounding box center [69, 131] width 13 height 10
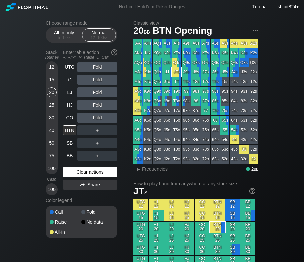
click at [102, 175] on div "Clear actions" at bounding box center [90, 172] width 55 height 10
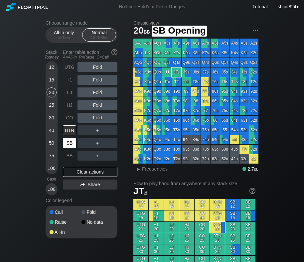
drag, startPoint x: 68, startPoint y: 147, endPoint x: 73, endPoint y: 145, distance: 5.3
click at [69, 146] on div "SB" at bounding box center [69, 143] width 13 height 10
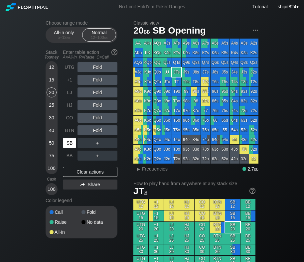
click at [73, 145] on div "SB" at bounding box center [69, 143] width 13 height 10
click at [74, 143] on div "SB" at bounding box center [69, 143] width 13 height 10
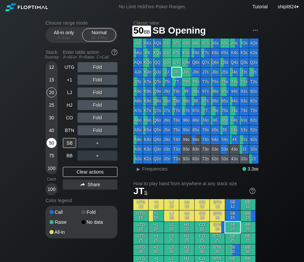
click at [52, 141] on div "50" at bounding box center [52, 143] width 10 height 10
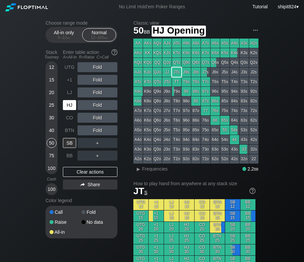
click at [71, 104] on div "HJ" at bounding box center [69, 105] width 13 height 10
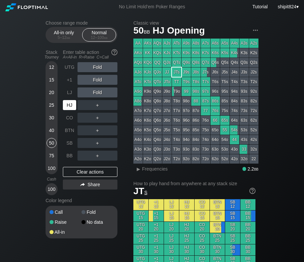
click at [70, 104] on div "HJ" at bounding box center [69, 105] width 13 height 10
click at [69, 105] on div "HJ" at bounding box center [69, 105] width 13 height 10
drag, startPoint x: 69, startPoint y: 105, endPoint x: 66, endPoint y: 107, distance: 4.3
click at [69, 105] on div "HJ" at bounding box center [69, 105] width 13 height 10
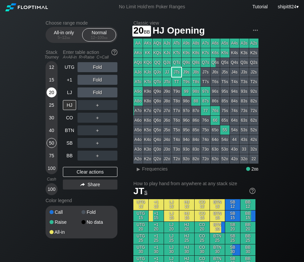
drag, startPoint x: 53, startPoint y: 96, endPoint x: 52, endPoint y: 100, distance: 3.3
click at [53, 100] on div "20" at bounding box center [52, 94] width 10 height 13
click at [51, 138] on div "50" at bounding box center [52, 143] width 10 height 10
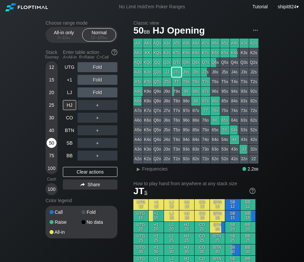
click at [51, 139] on div "50" at bounding box center [52, 143] width 10 height 10
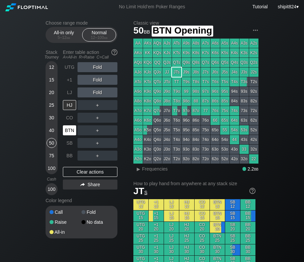
click at [70, 130] on div "BTN" at bounding box center [69, 131] width 13 height 10
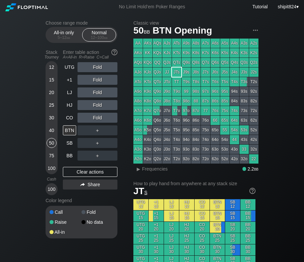
click at [102, 106] on div "R ✕" at bounding box center [97, 105] width 13 height 10
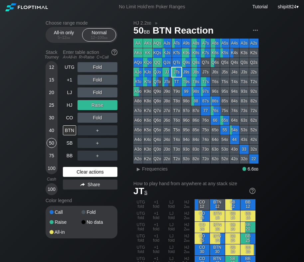
click at [87, 169] on div "Clear actions" at bounding box center [90, 172] width 55 height 10
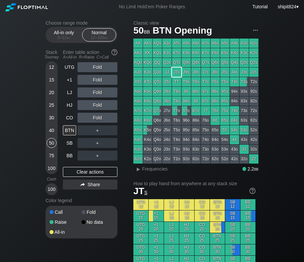
drag, startPoint x: 31, startPoint y: 110, endPoint x: 50, endPoint y: 93, distance: 25.7
click at [76, 169] on div "Clear actions" at bounding box center [90, 172] width 55 height 10
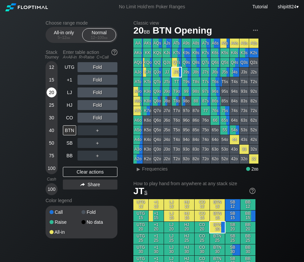
click at [50, 97] on div "20" at bounding box center [52, 93] width 10 height 10
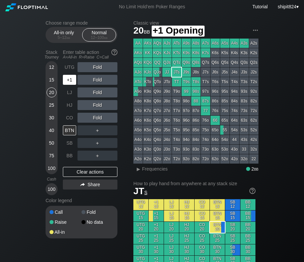
click at [72, 82] on div "+1" at bounding box center [69, 80] width 13 height 10
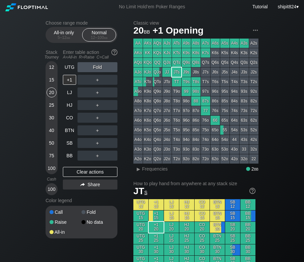
click at [53, 76] on div "15" at bounding box center [52, 80] width 10 height 10
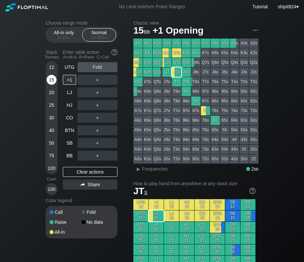
click at [53, 76] on div "15" at bounding box center [52, 80] width 10 height 10
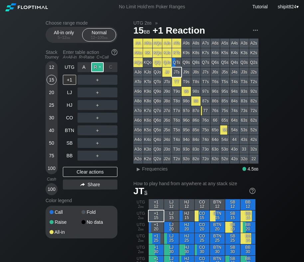
click at [97, 70] on div "R ✕" at bounding box center [97, 67] width 13 height 10
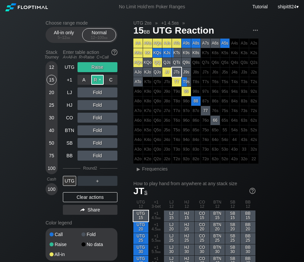
click at [96, 80] on div "R ✕" at bounding box center [97, 80] width 13 height 10
click at [38, 8] on img at bounding box center [26, 7] width 43 height 8
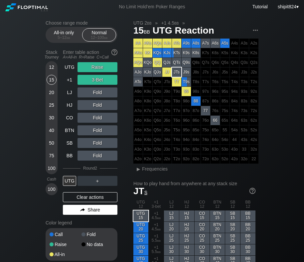
drag, startPoint x: 70, startPoint y: 201, endPoint x: 69, endPoint y: 190, distance: 11.3
click at [70, 201] on div "Clear actions" at bounding box center [90, 198] width 55 height 10
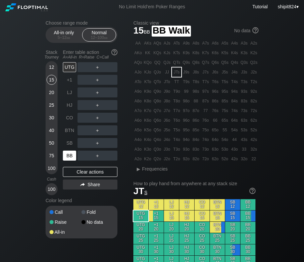
click at [68, 155] on div "BB" at bounding box center [69, 156] width 13 height 10
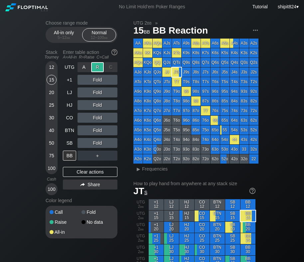
click at [99, 70] on div "R ✕" at bounding box center [97, 67] width 13 height 10
click at [106, 104] on div "C ✕" at bounding box center [111, 105] width 13 height 10
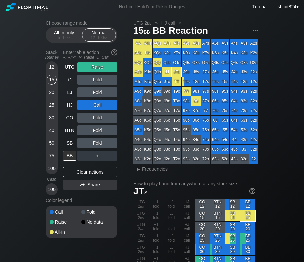
click at [49, 68] on div "12" at bounding box center [52, 67] width 10 height 10
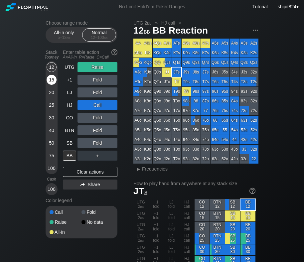
click at [53, 78] on div "15" at bounding box center [52, 80] width 10 height 10
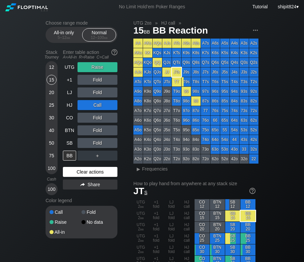
click at [74, 170] on div "Clear actions" at bounding box center [90, 172] width 55 height 10
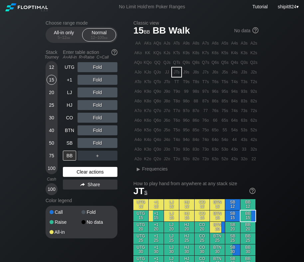
click at [74, 170] on div "Clear actions" at bounding box center [90, 172] width 55 height 10
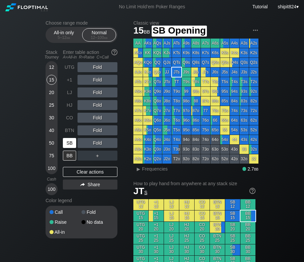
click at [69, 144] on div "SB" at bounding box center [69, 143] width 13 height 10
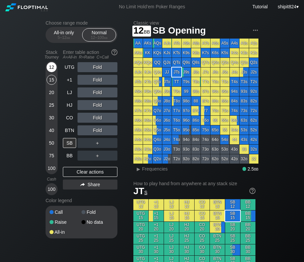
click at [53, 66] on div "12" at bounding box center [52, 67] width 10 height 10
drag, startPoint x: 34, startPoint y: 89, endPoint x: 83, endPoint y: 68, distance: 53.0
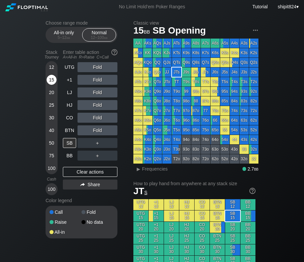
click at [47, 78] on div "15" at bounding box center [52, 80] width 10 height 10
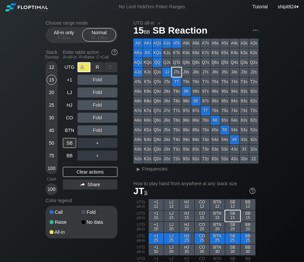
click at [86, 70] on div "A ✕" at bounding box center [84, 67] width 13 height 10
click at [92, 118] on div "Fold" at bounding box center [98, 118] width 40 height 10
click at [110, 117] on div "C ✕" at bounding box center [111, 118] width 13 height 10
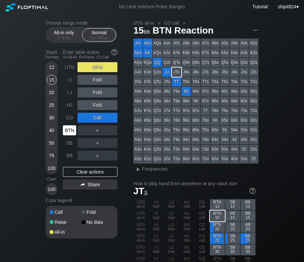
click at [72, 133] on div "BTN" at bounding box center [69, 131] width 13 height 10
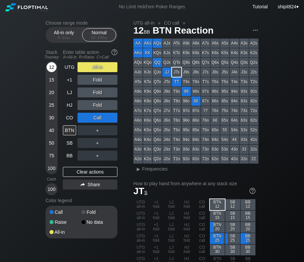
drag, startPoint x: 47, startPoint y: 71, endPoint x: 51, endPoint y: 72, distance: 4.4
click at [49, 74] on div "12" at bounding box center [52, 68] width 10 height 13
click at [48, 70] on div "12" at bounding box center [52, 67] width 10 height 10
click at [50, 147] on div "50" at bounding box center [52, 143] width 10 height 10
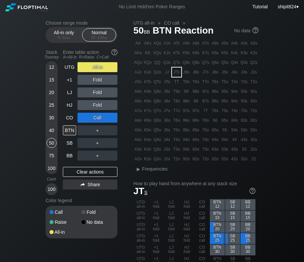
drag, startPoint x: 80, startPoint y: 172, endPoint x: 78, endPoint y: 164, distance: 8.2
click at [80, 172] on div "Clear actions" at bounding box center [90, 172] width 55 height 10
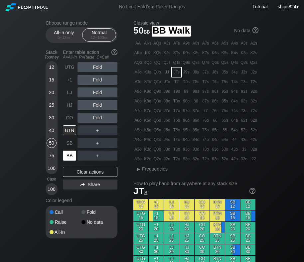
click at [71, 157] on div "BB" at bounding box center [69, 156] width 13 height 10
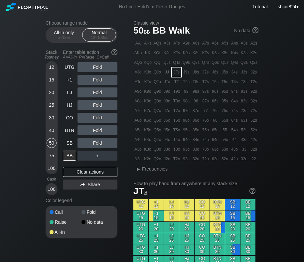
drag, startPoint x: 31, startPoint y: 74, endPoint x: 44, endPoint y: 76, distance: 13.6
click at [96, 105] on div "R ✕" at bounding box center [97, 105] width 13 height 10
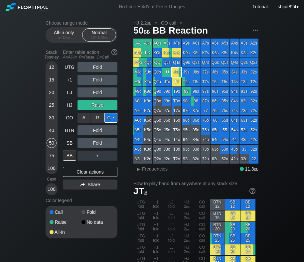
click at [110, 118] on div "C ✕" at bounding box center [111, 118] width 13 height 10
drag, startPoint x: 87, startPoint y: 172, endPoint x: 69, endPoint y: 149, distance: 28.8
click at [87, 172] on div "Clear actions" at bounding box center [90, 172] width 55 height 10
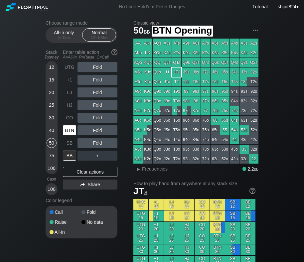
click at [70, 131] on div "BTN" at bounding box center [69, 131] width 13 height 10
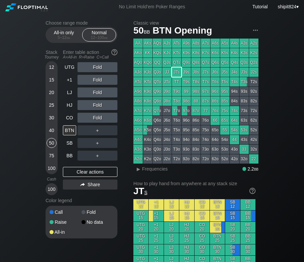
click at [81, 169] on div "Clear actions" at bounding box center [90, 172] width 55 height 10
click at [71, 169] on div "Clear actions" at bounding box center [90, 172] width 55 height 10
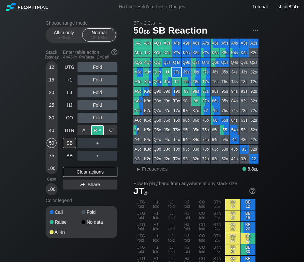
click at [99, 129] on div "R ✕" at bounding box center [97, 131] width 13 height 10
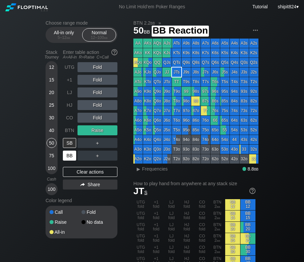
click at [68, 153] on div "BB" at bounding box center [69, 156] width 13 height 10
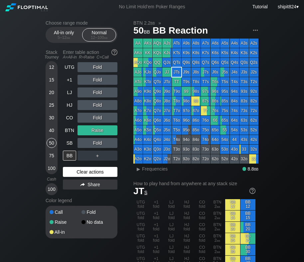
click at [76, 172] on div "Clear actions" at bounding box center [90, 172] width 55 height 10
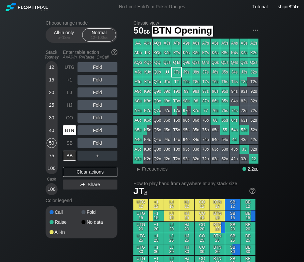
click at [74, 132] on div "BTN" at bounding box center [69, 131] width 13 height 10
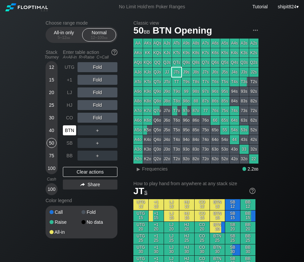
click at [74, 132] on div "BTN" at bounding box center [69, 131] width 13 height 10
click at [73, 131] on div "BTN" at bounding box center [69, 131] width 13 height 10
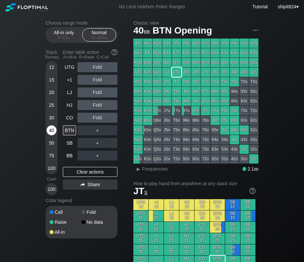
click at [53, 130] on div "40" at bounding box center [52, 131] width 10 height 10
click at [80, 172] on div "Clear actions" at bounding box center [90, 172] width 55 height 10
click at [73, 162] on div "UTG Fold +1 Fold LJ Fold HJ Fold CO Fold BTN ＋ SB ＋ BB ＋ Clear actions Share" at bounding box center [90, 128] width 55 height 133
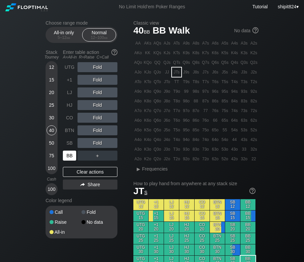
click at [70, 152] on div "BB" at bounding box center [70, 156] width 15 height 13
click at [51, 119] on div "30" at bounding box center [52, 118] width 10 height 10
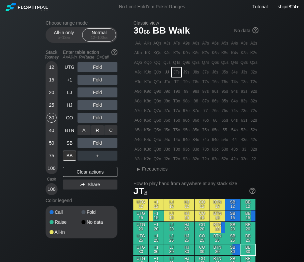
click at [97, 128] on div "A ✕ R ✕ C ✕ Fold" at bounding box center [98, 131] width 40 height 10
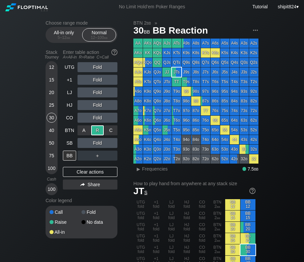
click at [97, 128] on div "R ✕" at bounding box center [97, 131] width 13 height 10
click at [107, 178] on div "UTG Fold +1 Fold LJ Fold HJ Fold CO Fold BTN Raise SB Fold BB ＋ Clear actions S…" at bounding box center [90, 128] width 55 height 133
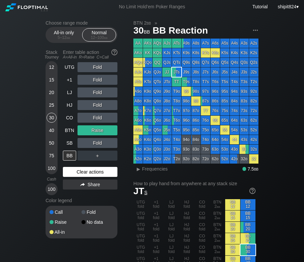
click at [106, 175] on div "Clear actions" at bounding box center [90, 172] width 55 height 10
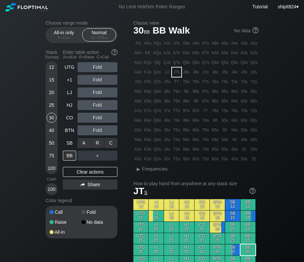
click at [100, 143] on div "R ✕" at bounding box center [97, 143] width 13 height 10
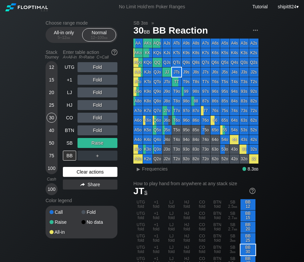
click at [96, 172] on div "Clear actions" at bounding box center [90, 172] width 55 height 10
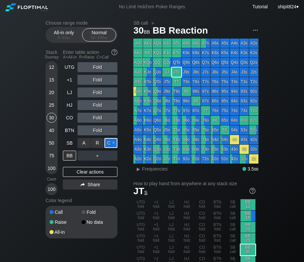
click at [111, 143] on div "C ✕" at bounding box center [111, 143] width 13 height 10
click at [96, 166] on div "UTG Fold +1 Fold LJ Fold HJ Fold CO Fold BTN Fold SB Call BB ＋ Clear actions Sh…" at bounding box center [90, 128] width 55 height 133
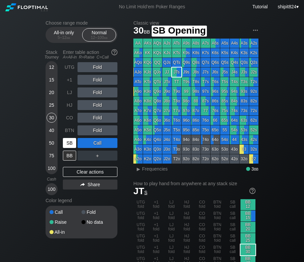
click at [71, 139] on div "SB" at bounding box center [69, 143] width 13 height 10
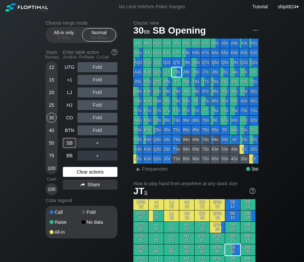
click at [83, 174] on div "Clear actions" at bounding box center [90, 172] width 55 height 10
click at [92, 171] on div "Clear actions" at bounding box center [90, 172] width 55 height 10
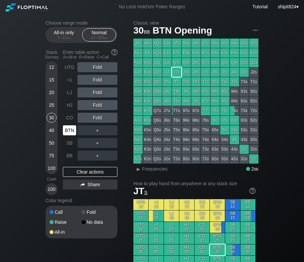
click at [70, 128] on div "BTN" at bounding box center [69, 131] width 13 height 10
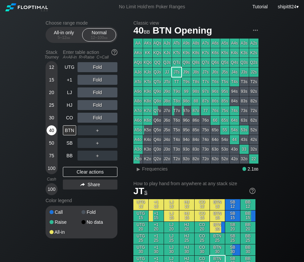
click at [54, 131] on div "40" at bounding box center [52, 131] width 10 height 10
click at [67, 155] on div "BB" at bounding box center [69, 156] width 13 height 10
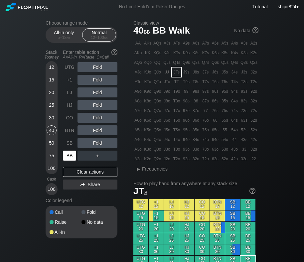
click at [67, 155] on div "BB" at bounding box center [69, 156] width 13 height 10
click at [101, 93] on div "Fold" at bounding box center [98, 93] width 40 height 10
click at [101, 93] on div "R ✕" at bounding box center [97, 93] width 13 height 10
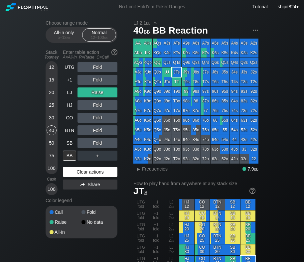
click at [79, 170] on div "Clear actions" at bounding box center [90, 172] width 55 height 10
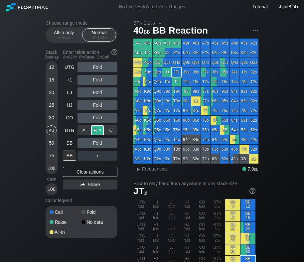
click at [94, 131] on div "R ✕" at bounding box center [97, 131] width 13 height 10
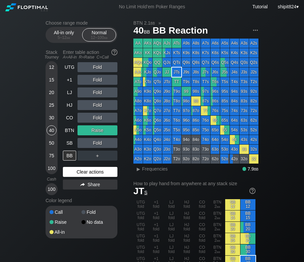
click at [81, 172] on div "Clear actions" at bounding box center [90, 172] width 55 height 10
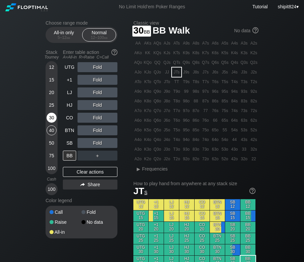
click at [47, 116] on div "30" at bounding box center [52, 118] width 10 height 10
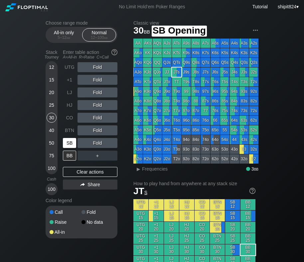
drag, startPoint x: 67, startPoint y: 145, endPoint x: 61, endPoint y: 140, distance: 7.3
click at [67, 145] on div "SB" at bounding box center [69, 143] width 13 height 10
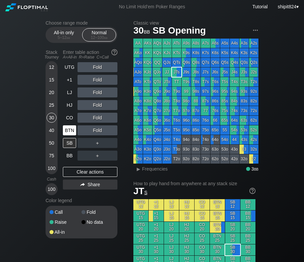
click at [67, 129] on div "BTN" at bounding box center [69, 131] width 13 height 10
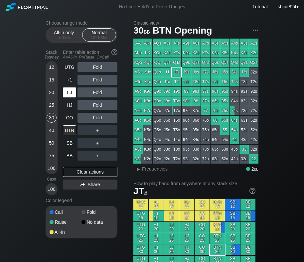
click at [73, 96] on div "LJ" at bounding box center [69, 93] width 13 height 10
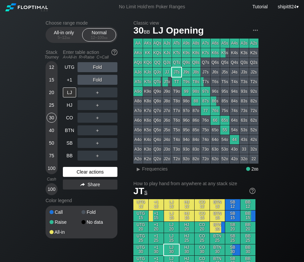
click at [98, 171] on div "Clear actions" at bounding box center [90, 172] width 55 height 10
drag, startPoint x: 53, startPoint y: 105, endPoint x: 56, endPoint y: 120, distance: 14.9
click at [53, 105] on div "25" at bounding box center [52, 105] width 10 height 10
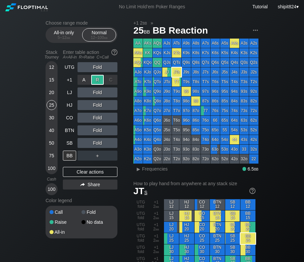
click at [98, 83] on div "R ✕" at bounding box center [97, 80] width 13 height 10
drag, startPoint x: 93, startPoint y: 174, endPoint x: 95, endPoint y: 165, distance: 9.4
click at [93, 174] on div "Clear actions" at bounding box center [90, 172] width 55 height 10
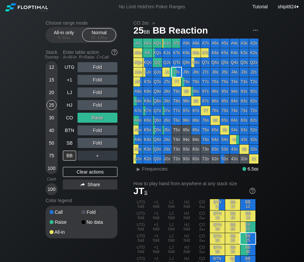
click at [87, 167] on div "UTG Fold +1 Fold LJ Fold HJ Fold CO Raise BTN Fold SB Fold BB ＋ Clear actions S…" at bounding box center [90, 128] width 55 height 133
click at [84, 171] on div "Clear actions" at bounding box center [90, 172] width 55 height 10
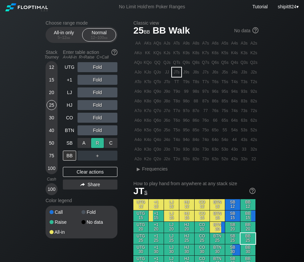
click at [98, 144] on div "R ✕" at bounding box center [97, 143] width 13 height 10
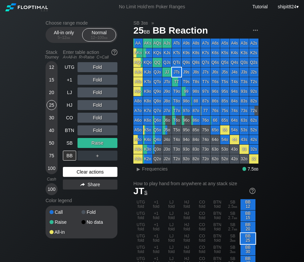
click at [67, 171] on div "Clear actions" at bounding box center [90, 172] width 55 height 10
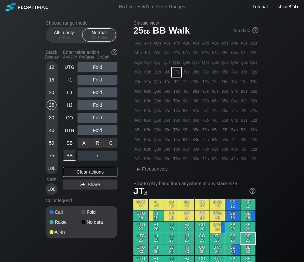
click at [112, 147] on div "C ✕" at bounding box center [111, 143] width 13 height 10
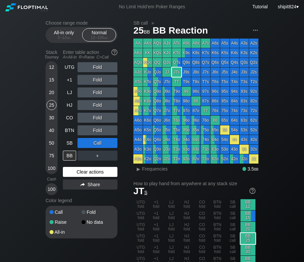
click at [81, 169] on div "Clear actions" at bounding box center [90, 172] width 55 height 10
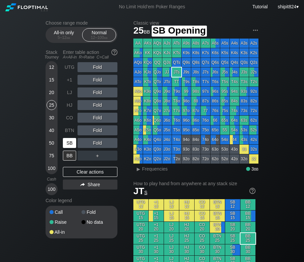
click at [72, 147] on div "SB" at bounding box center [69, 143] width 13 height 10
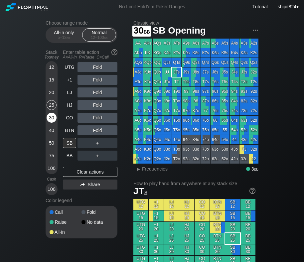
click at [52, 116] on div "30" at bounding box center [52, 118] width 10 height 10
click at [53, 91] on div "20" at bounding box center [52, 93] width 10 height 10
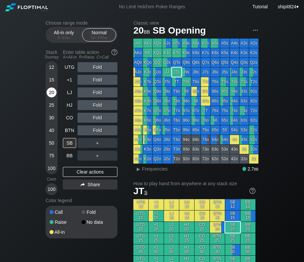
click at [53, 90] on div "20" at bounding box center [52, 93] width 10 height 10
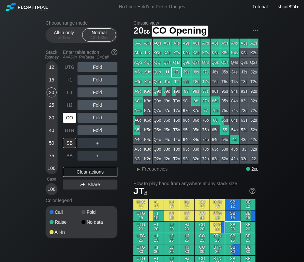
drag, startPoint x: 77, startPoint y: 120, endPoint x: 73, endPoint y: 119, distance: 4.1
click at [75, 119] on div "UTG Fold +1 Fold LJ Fold HJ Fold CO Fold BTN Fold SB ＋ BB ＋" at bounding box center [90, 111] width 55 height 99
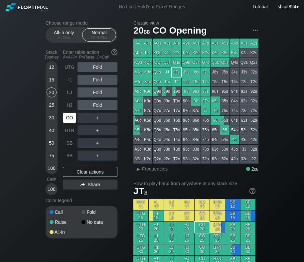
click at [73, 118] on div "CO" at bounding box center [69, 118] width 13 height 10
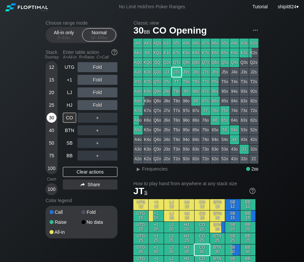
click at [55, 120] on div "30" at bounding box center [52, 118] width 10 height 10
click at [94, 170] on div "UTG Fold +1 Fold LJ Fold HJ Fold CO ＋ BTN ＋ SB ＋ BB ＋ Clear actions Share" at bounding box center [90, 128] width 55 height 133
click at [94, 170] on div "Clear actions" at bounding box center [90, 172] width 55 height 10
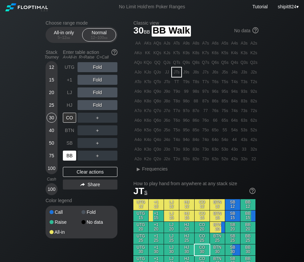
click at [66, 155] on div "BB" at bounding box center [69, 156] width 13 height 10
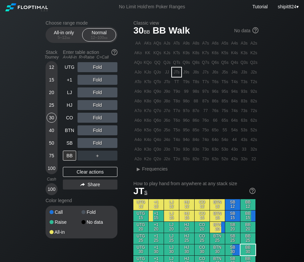
click at [94, 133] on div "Fold" at bounding box center [98, 131] width 40 height 10
click at [85, 169] on div "Clear actions" at bounding box center [90, 172] width 55 height 10
click at [102, 143] on div "R ✕" at bounding box center [97, 143] width 13 height 10
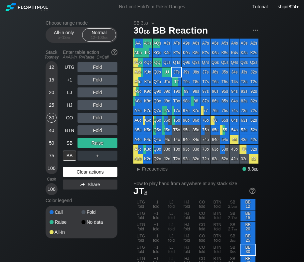
click at [90, 170] on div "Clear actions" at bounding box center [90, 172] width 55 height 10
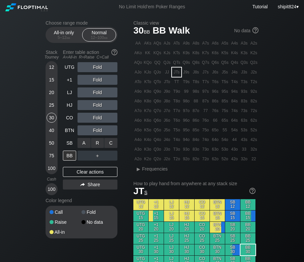
click at [117, 144] on div "C ✕" at bounding box center [111, 143] width 13 height 10
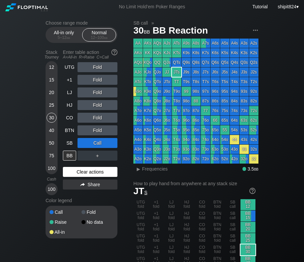
click at [97, 171] on div "Clear actions" at bounding box center [90, 172] width 55 height 10
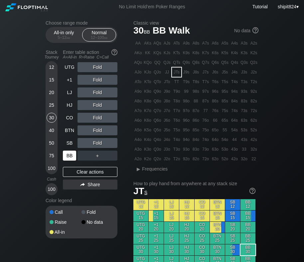
drag, startPoint x: 72, startPoint y: 170, endPoint x: 72, endPoint y: 151, distance: 18.7
click at [72, 170] on div "Clear actions" at bounding box center [90, 172] width 55 height 10
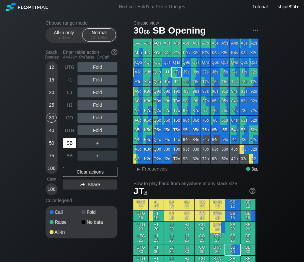
click at [71, 145] on div "SB" at bounding box center [69, 143] width 13 height 10
click at [71, 144] on div "SB" at bounding box center [69, 143] width 13 height 10
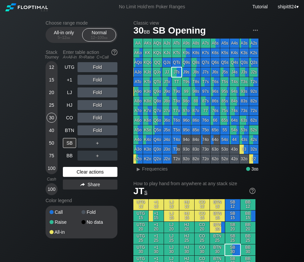
click at [89, 175] on div "Clear actions" at bounding box center [90, 172] width 55 height 10
click at [89, 174] on div "Clear actions" at bounding box center [90, 172] width 55 height 10
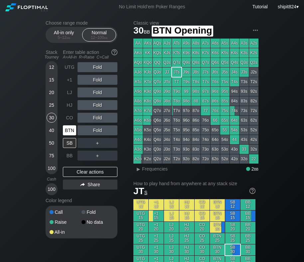
click at [66, 133] on div "BTN" at bounding box center [69, 131] width 13 height 10
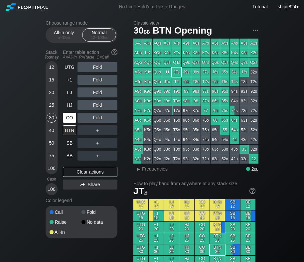
drag, startPoint x: 77, startPoint y: 121, endPoint x: 70, endPoint y: 116, distance: 9.3
click at [77, 121] on div "CO" at bounding box center [70, 118] width 15 height 13
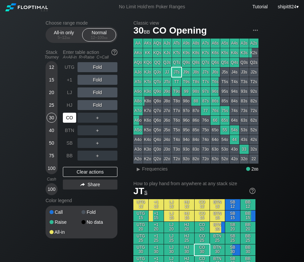
click at [70, 117] on div "CO" at bounding box center [69, 118] width 13 height 10
click at [52, 131] on div "40" at bounding box center [52, 131] width 10 height 10
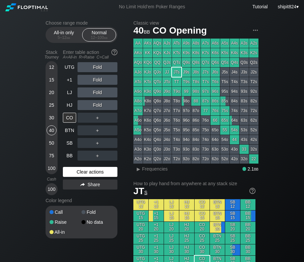
click at [101, 170] on div "Clear actions" at bounding box center [90, 172] width 55 height 10
click at [82, 175] on div "Clear actions" at bounding box center [90, 172] width 55 height 10
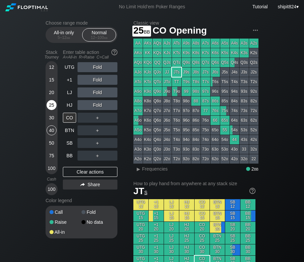
click at [56, 103] on div "25" at bounding box center [52, 105] width 10 height 10
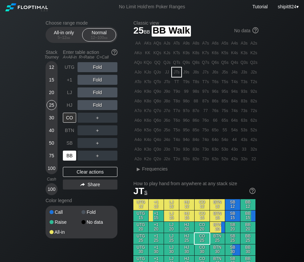
click at [70, 155] on div "BB" at bounding box center [69, 156] width 13 height 10
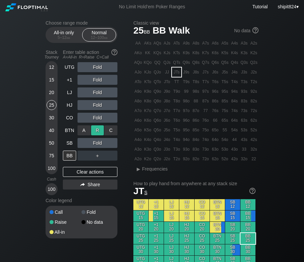
click at [101, 132] on div "R ✕" at bounding box center [97, 131] width 13 height 10
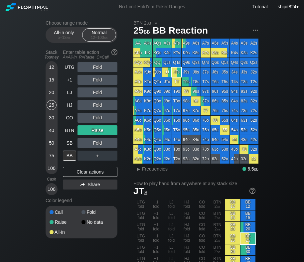
drag, startPoint x: 87, startPoint y: 172, endPoint x: 96, endPoint y: 159, distance: 16.5
click at [87, 172] on div "Clear actions" at bounding box center [90, 172] width 55 height 10
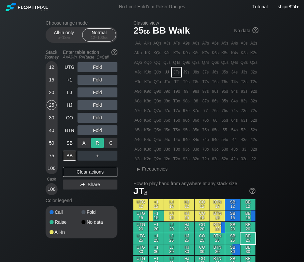
click at [102, 141] on div "R ✕" at bounding box center [97, 143] width 13 height 10
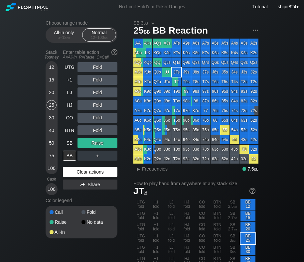
click at [82, 173] on div "Clear actions" at bounding box center [90, 172] width 55 height 10
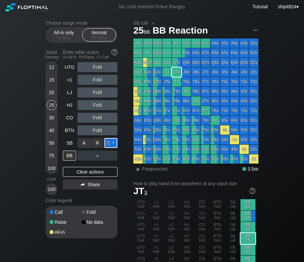
click at [110, 141] on div "C ✕" at bounding box center [111, 143] width 13 height 10
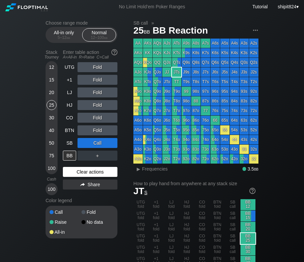
click at [83, 170] on div "Clear actions" at bounding box center [90, 172] width 55 height 10
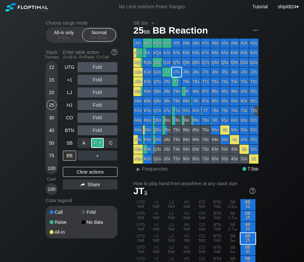
click at [96, 139] on div "R ✕" at bounding box center [97, 143] width 13 height 10
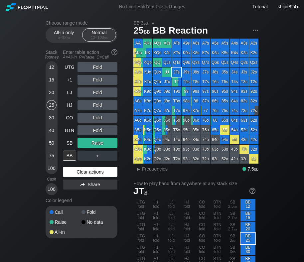
click at [94, 175] on div "Clear actions" at bounding box center [90, 172] width 55 height 10
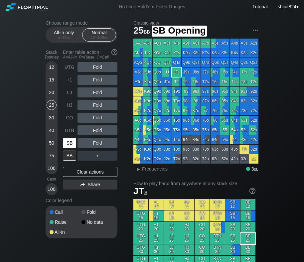
click at [69, 141] on div "SB" at bounding box center [69, 143] width 13 height 10
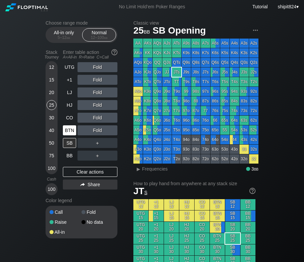
click at [74, 131] on div "BTN" at bounding box center [69, 131] width 13 height 10
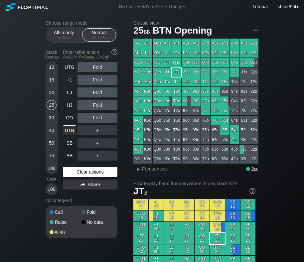
drag, startPoint x: 93, startPoint y: 169, endPoint x: 84, endPoint y: 170, distance: 9.5
click at [93, 169] on div "Clear actions" at bounding box center [90, 172] width 55 height 10
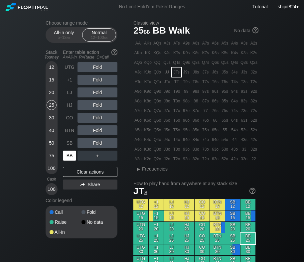
click at [66, 157] on div "BB" at bounding box center [69, 156] width 13 height 10
click at [101, 102] on div "A ✕ R ✕ C ✕ Fold" at bounding box center [98, 105] width 40 height 10
drag, startPoint x: 101, startPoint y: 102, endPoint x: 111, endPoint y: 101, distance: 9.4
click at [102, 102] on div "R ✕" at bounding box center [97, 105] width 13 height 10
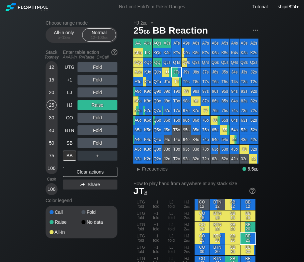
drag, startPoint x: 99, startPoint y: 169, endPoint x: 87, endPoint y: 160, distance: 14.7
click at [99, 169] on div "Clear actions" at bounding box center [90, 172] width 55 height 10
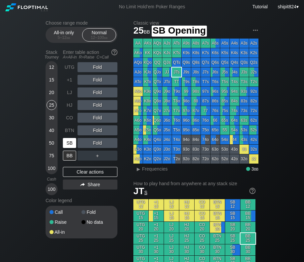
click at [72, 145] on div "SB" at bounding box center [69, 143] width 13 height 10
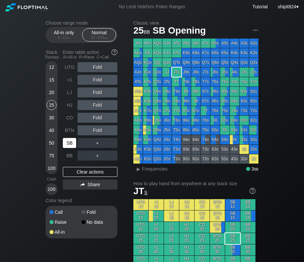
click at [74, 144] on div "SB" at bounding box center [69, 143] width 13 height 10
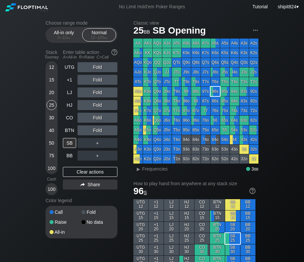
click at [55, 94] on div "20" at bounding box center [52, 93] width 10 height 10
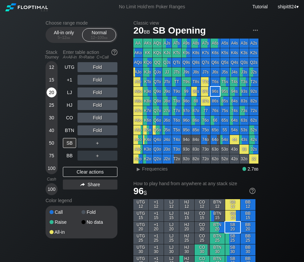
click at [54, 94] on div "20" at bounding box center [52, 93] width 10 height 10
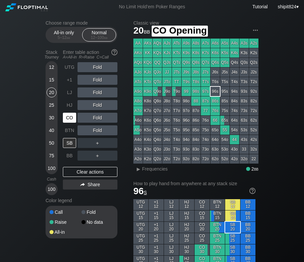
click at [66, 119] on div "CO" at bounding box center [69, 118] width 13 height 10
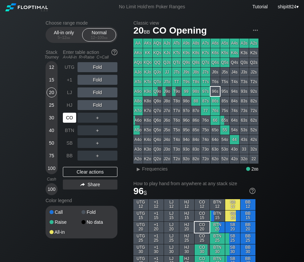
click at [67, 118] on div "CO" at bounding box center [69, 118] width 13 height 10
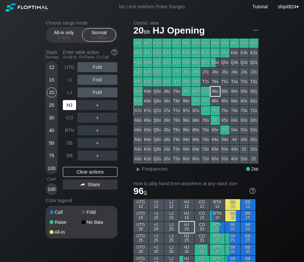
click at [72, 104] on div "HJ" at bounding box center [69, 105] width 13 height 10
click at [56, 66] on div "12" at bounding box center [52, 67] width 10 height 10
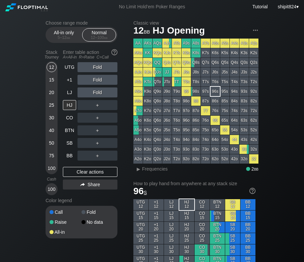
drag, startPoint x: 54, startPoint y: 65, endPoint x: 87, endPoint y: 83, distance: 37.9
click at [56, 68] on div "12" at bounding box center [52, 67] width 10 height 10
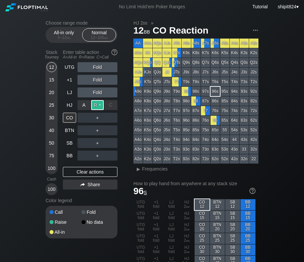
click at [93, 106] on div "R ✕" at bounding box center [97, 105] width 13 height 10
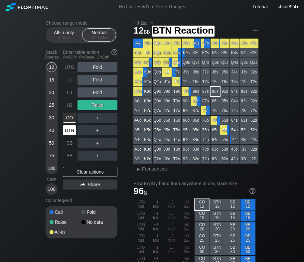
click at [68, 133] on div "BTN" at bounding box center [69, 131] width 13 height 10
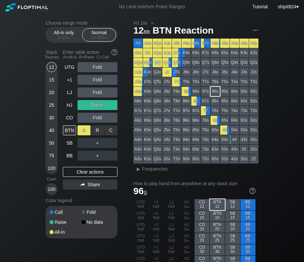
click at [87, 130] on div "A ✕" at bounding box center [84, 131] width 13 height 10
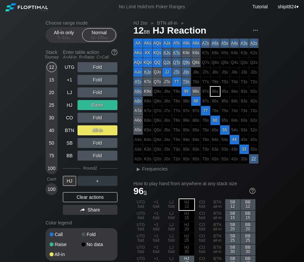
click at [91, 199] on div "Clear actions" at bounding box center [90, 198] width 55 height 10
drag, startPoint x: 91, startPoint y: 199, endPoint x: 92, endPoint y: 195, distance: 4.1
click at [92, 218] on div "Color legend" at bounding box center [82, 223] width 72 height 11
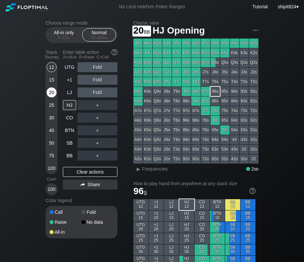
click at [54, 94] on div "20" at bounding box center [52, 93] width 10 height 10
click at [53, 93] on div "20" at bounding box center [52, 93] width 10 height 10
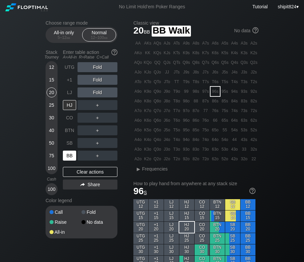
click at [71, 158] on div "BB" at bounding box center [69, 156] width 13 height 10
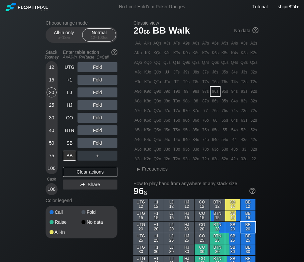
drag, startPoint x: 90, startPoint y: 178, endPoint x: 81, endPoint y: 146, distance: 34.0
click at [90, 178] on div "UTG Fold +1 Fold LJ Fold HJ Fold CO Fold BTN Fold SB Fold BB ＋ Clear actions Sh…" at bounding box center [90, 128] width 55 height 133
click at [49, 81] on div "15" at bounding box center [52, 80] width 10 height 10
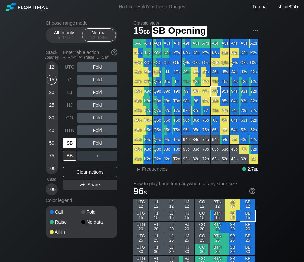
click at [72, 147] on div "SB" at bounding box center [69, 143] width 13 height 10
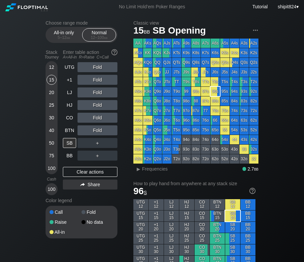
click at [54, 83] on div "15" at bounding box center [52, 80] width 10 height 10
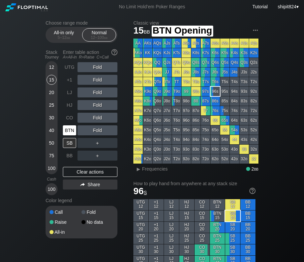
click at [70, 129] on div "BTN" at bounding box center [69, 131] width 13 height 10
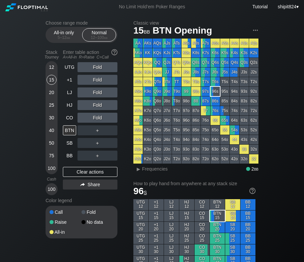
click at [100, 117] on div "Fold" at bounding box center [98, 118] width 40 height 10
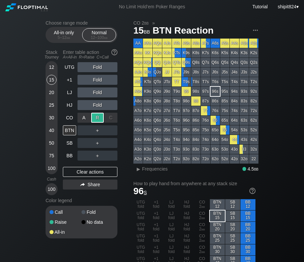
click at [100, 117] on div "R ✕" at bounding box center [97, 118] width 13 height 10
drag, startPoint x: 92, startPoint y: 170, endPoint x: 73, endPoint y: 143, distance: 32.5
click at [92, 171] on div "Clear actions" at bounding box center [90, 172] width 55 height 10
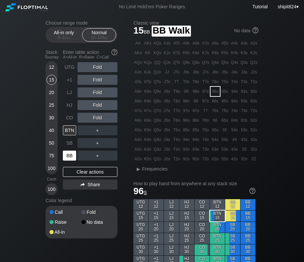
click at [69, 152] on div "BB" at bounding box center [69, 156] width 13 height 10
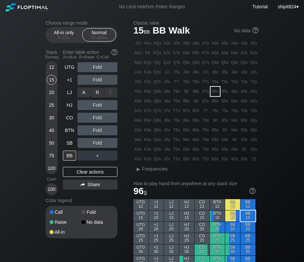
click at [98, 93] on div "A ✕ R ✕ C ✕ Fold" at bounding box center [98, 93] width 40 height 10
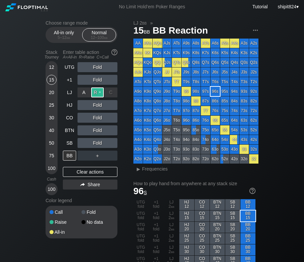
click at [99, 92] on div "R ✕" at bounding box center [97, 93] width 13 height 10
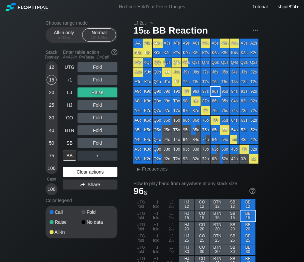
click at [99, 173] on div "Clear actions" at bounding box center [90, 172] width 55 height 10
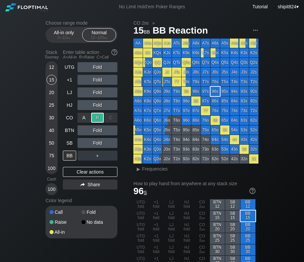
click at [98, 119] on div "R ✕" at bounding box center [97, 118] width 13 height 10
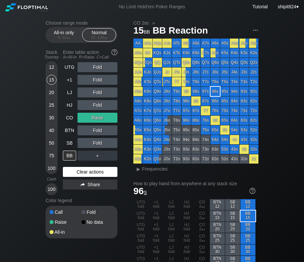
drag, startPoint x: 92, startPoint y: 174, endPoint x: 96, endPoint y: 172, distance: 3.7
click at [94, 172] on div "Clear actions" at bounding box center [90, 172] width 55 height 10
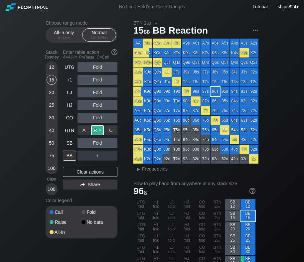
click at [94, 134] on div "R ✕" at bounding box center [97, 131] width 13 height 10
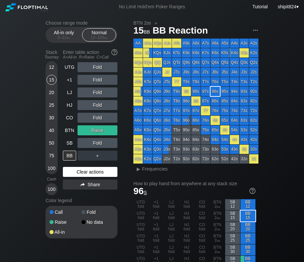
click at [84, 171] on div "Clear actions" at bounding box center [90, 172] width 55 height 10
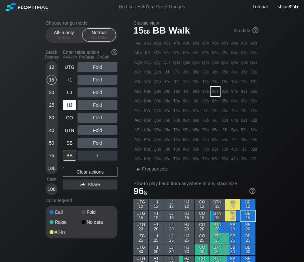
click at [70, 107] on div "HJ" at bounding box center [69, 105] width 13 height 10
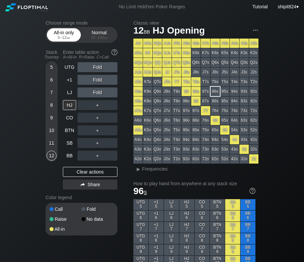
click at [55, 34] on div "All-in only 5 – 12 bb" at bounding box center [64, 35] width 31 height 13
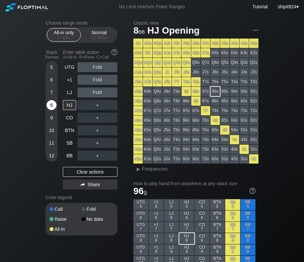
click at [52, 100] on div "8" at bounding box center [52, 105] width 10 height 10
click at [84, 106] on div "A ✕" at bounding box center [84, 105] width 13 height 10
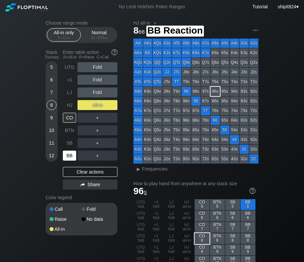
click at [67, 152] on div "BB" at bounding box center [69, 156] width 13 height 10
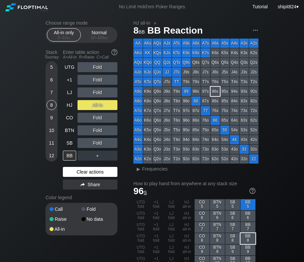
click at [89, 175] on div "Clear actions" at bounding box center [90, 172] width 55 height 10
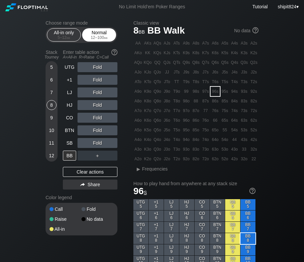
click at [108, 30] on div "Normal 12 – 100 bb" at bounding box center [99, 35] width 31 height 13
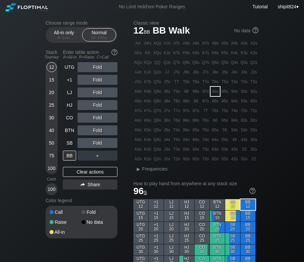
drag, startPoint x: 97, startPoint y: 177, endPoint x: 90, endPoint y: 166, distance: 12.5
click at [97, 177] on div "Clear actions" at bounding box center [90, 172] width 55 height 10
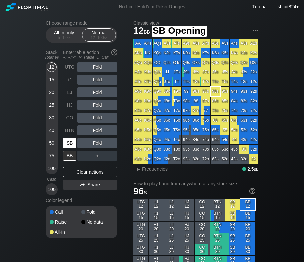
drag, startPoint x: 72, startPoint y: 141, endPoint x: 79, endPoint y: 138, distance: 7.9
click at [74, 140] on div "SB" at bounding box center [69, 143] width 13 height 10
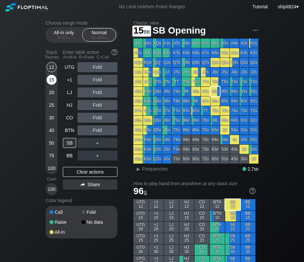
click at [56, 83] on div "15" at bounding box center [52, 81] width 10 height 13
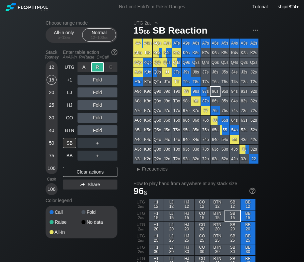
drag, startPoint x: 99, startPoint y: 68, endPoint x: 94, endPoint y: 90, distance: 22.6
click at [99, 68] on div "R ✕" at bounding box center [97, 67] width 13 height 10
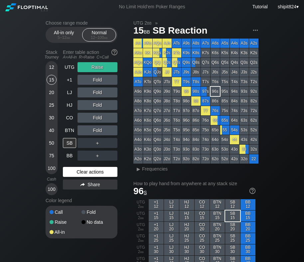
click at [81, 175] on div "Clear actions" at bounding box center [90, 172] width 55 height 10
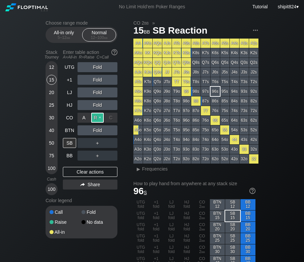
click at [96, 115] on div "R ✕" at bounding box center [97, 118] width 13 height 10
click at [109, 131] on div "C ✕" at bounding box center [111, 131] width 13 height 10
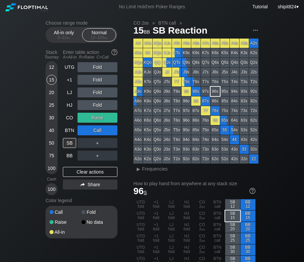
drag, startPoint x: 225, startPoint y: 37, endPoint x: 306, endPoint y: 82, distance: 92.6
click at [242, 38] on section "CO 2 bb » BTN call » 15 bb SB Reaction AA AKs AQs AJs ATs A9s A8s A7s A6s A5s A…" at bounding box center [196, 96] width 125 height 152
drag, startPoint x: 87, startPoint y: 174, endPoint x: 87, endPoint y: 170, distance: 4.0
click at [87, 174] on div "Clear actions" at bounding box center [90, 172] width 55 height 10
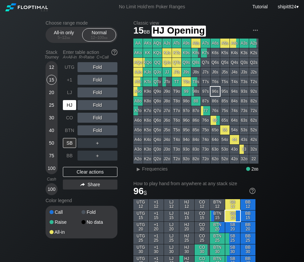
click at [67, 104] on div "HJ" at bounding box center [69, 105] width 13 height 10
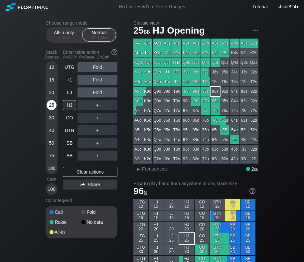
drag, startPoint x: 55, startPoint y: 106, endPoint x: 55, endPoint y: 102, distance: 4.0
click at [55, 105] on div "25" at bounding box center [52, 105] width 10 height 10
click at [68, 94] on div "LJ" at bounding box center [69, 93] width 13 height 10
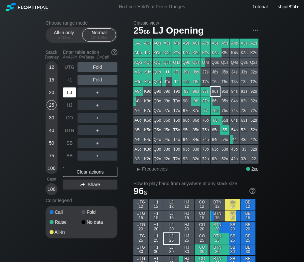
click at [68, 93] on div "LJ" at bounding box center [69, 93] width 13 height 10
click at [54, 129] on div "40" at bounding box center [52, 131] width 10 height 10
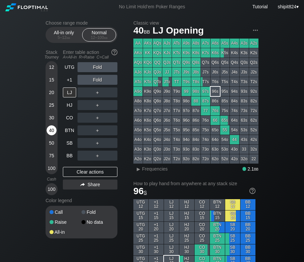
click at [54, 129] on div "40" at bounding box center [52, 131] width 10 height 10
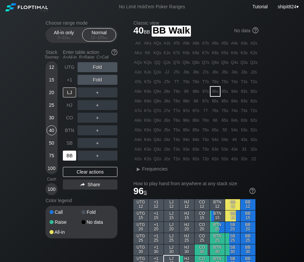
click at [71, 160] on div "BB" at bounding box center [69, 156] width 13 height 10
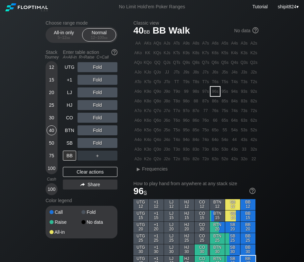
drag, startPoint x: 17, startPoint y: 113, endPoint x: 39, endPoint y: 106, distance: 23.4
click at [94, 92] on div "R ✕" at bounding box center [97, 93] width 13 height 10
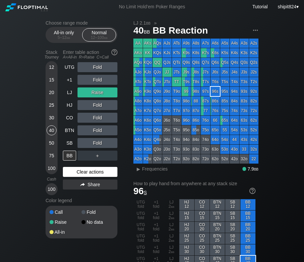
click at [87, 171] on div "Clear actions" at bounding box center [90, 172] width 55 height 10
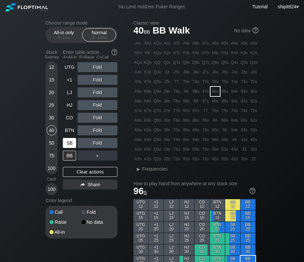
click at [67, 142] on div "SB" at bounding box center [69, 143] width 13 height 10
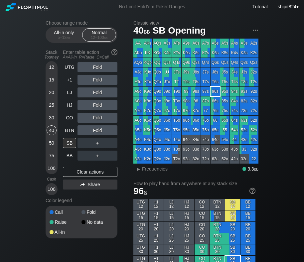
click at [97, 105] on div "R ✕" at bounding box center [97, 105] width 13 height 10
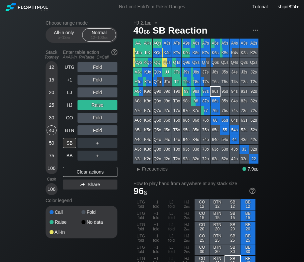
click at [76, 170] on div "Clear actions" at bounding box center [90, 172] width 55 height 10
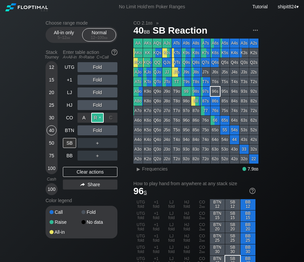
click at [100, 118] on div "R ✕" at bounding box center [97, 118] width 13 height 10
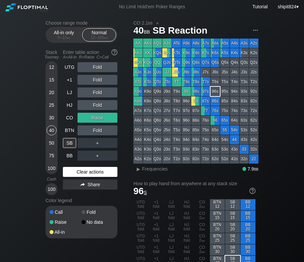
click at [64, 173] on div "Clear actions" at bounding box center [90, 172] width 55 height 10
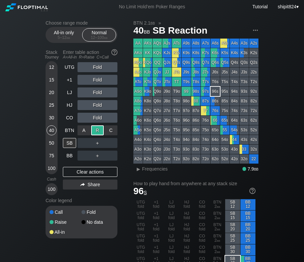
click at [95, 131] on div "R ✕" at bounding box center [97, 131] width 13 height 10
drag, startPoint x: 24, startPoint y: 71, endPoint x: 34, endPoint y: 74, distance: 10.8
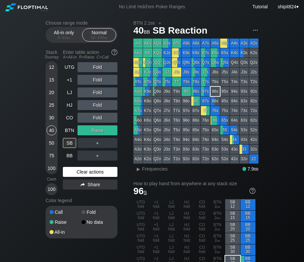
click at [87, 173] on div "Clear actions" at bounding box center [90, 172] width 55 height 10
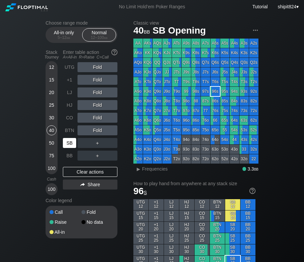
click at [70, 141] on div "SB" at bounding box center [69, 143] width 13 height 10
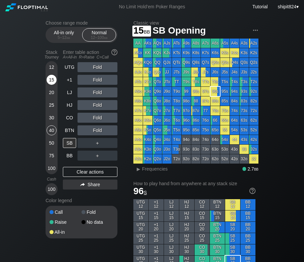
click at [51, 83] on div "15" at bounding box center [52, 80] width 10 height 10
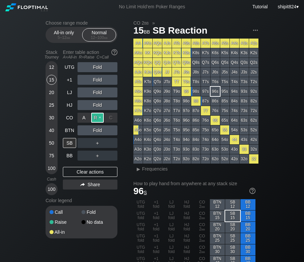
click at [98, 118] on div "R ✕" at bounding box center [97, 118] width 13 height 10
click at [108, 129] on div "C ✕" at bounding box center [111, 131] width 13 height 10
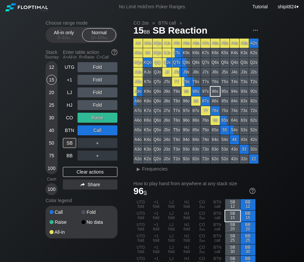
drag, startPoint x: 198, startPoint y: 34, endPoint x: 194, endPoint y: 41, distance: 8.1
click at [197, 39] on section "CO 2 bb » BTN call » 15 bb SB Reaction AA AKs AQs AJs ATs A9s A8s A7s A6s A5s A…" at bounding box center [196, 96] width 125 height 152
click at [84, 174] on div "Clear actions" at bounding box center [90, 172] width 55 height 10
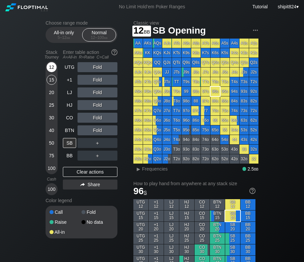
click at [50, 67] on div "12" at bounding box center [52, 67] width 10 height 10
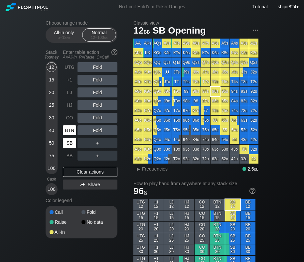
click at [72, 133] on div "BTN" at bounding box center [69, 131] width 13 height 10
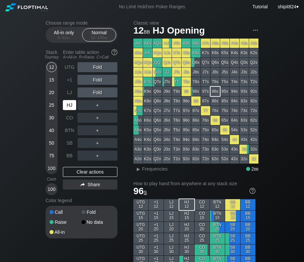
click at [72, 103] on div "HJ" at bounding box center [69, 105] width 13 height 10
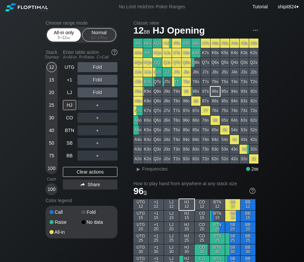
click at [58, 38] on div "5 – 12 bb" at bounding box center [64, 37] width 28 height 5
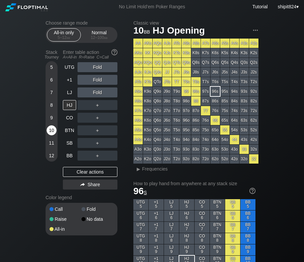
click at [50, 129] on div "10" at bounding box center [52, 131] width 10 height 10
click at [49, 129] on div "10" at bounding box center [52, 131] width 10 height 10
click at [49, 128] on div "10" at bounding box center [52, 131] width 10 height 10
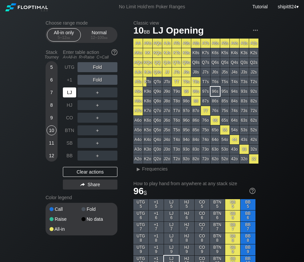
click at [66, 95] on div "LJ" at bounding box center [69, 93] width 13 height 10
click at [68, 93] on div "LJ" at bounding box center [69, 93] width 13 height 10
drag, startPoint x: 91, startPoint y: 170, endPoint x: 87, endPoint y: 111, distance: 58.8
click at [91, 169] on div "Clear actions" at bounding box center [90, 172] width 55 height 10
click at [90, 37] on div "12 – 100 bb" at bounding box center [99, 37] width 28 height 5
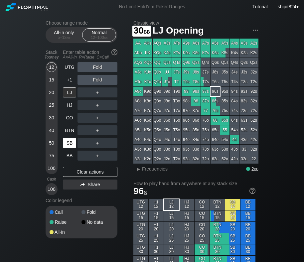
drag, startPoint x: 52, startPoint y: 117, endPoint x: 70, endPoint y: 143, distance: 30.9
click at [52, 117] on div "30" at bounding box center [52, 118] width 10 height 10
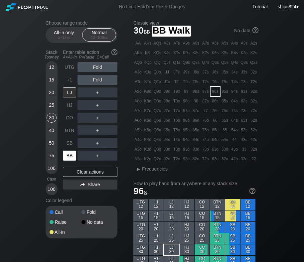
click at [68, 152] on div "BB" at bounding box center [69, 156] width 13 height 10
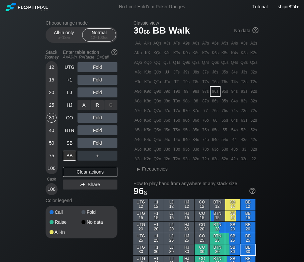
click at [99, 108] on div "R ✕" at bounding box center [97, 105] width 13 height 10
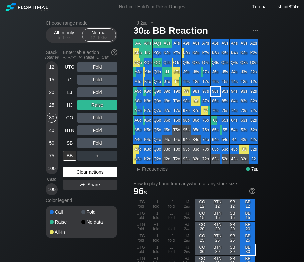
click at [88, 169] on div "Clear actions" at bounding box center [90, 172] width 55 height 10
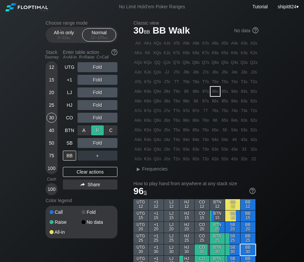
click at [99, 129] on div "R ✕" at bounding box center [97, 131] width 13 height 10
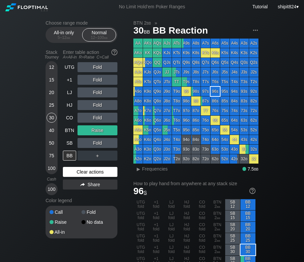
click at [75, 169] on div "Clear actions" at bounding box center [90, 172] width 55 height 10
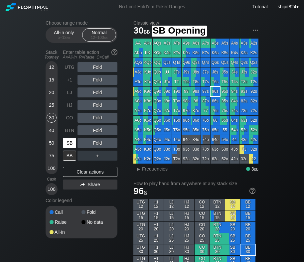
click at [74, 145] on div "SB" at bounding box center [69, 143] width 13 height 10
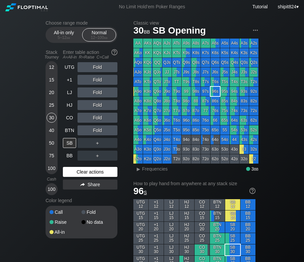
click at [79, 173] on div "Clear actions" at bounding box center [90, 172] width 55 height 10
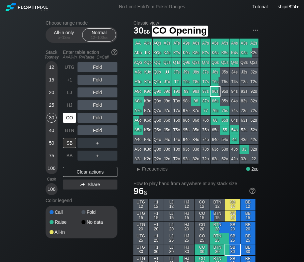
click at [71, 123] on div "CO" at bounding box center [70, 118] width 15 height 13
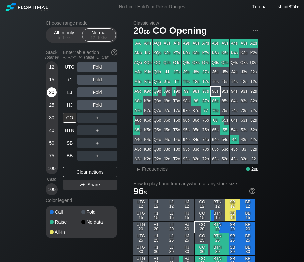
click at [54, 88] on div "20" at bounding box center [52, 94] width 10 height 13
click at [54, 90] on div "20" at bounding box center [52, 93] width 10 height 10
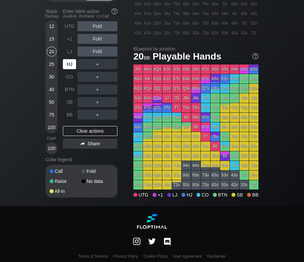
click at [70, 68] on div "HJ" at bounding box center [69, 64] width 13 height 10
drag, startPoint x: 70, startPoint y: 68, endPoint x: 64, endPoint y: 73, distance: 7.8
click at [70, 69] on div "HJ" at bounding box center [69, 64] width 13 height 10
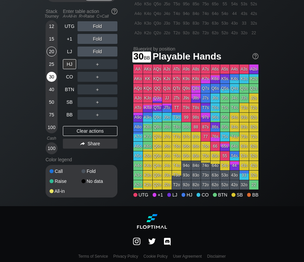
click at [48, 81] on div "30" at bounding box center [52, 77] width 10 height 10
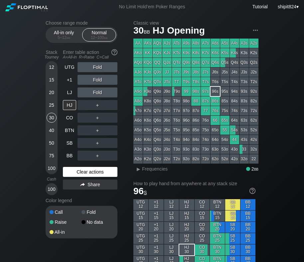
click at [98, 170] on div "Clear actions" at bounding box center [90, 172] width 55 height 10
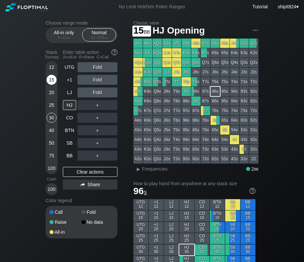
click at [52, 79] on div "15" at bounding box center [52, 80] width 10 height 10
drag, startPoint x: 84, startPoint y: 172, endPoint x: 81, endPoint y: 155, distance: 16.8
click at [84, 172] on div "Clear actions" at bounding box center [90, 172] width 55 height 10
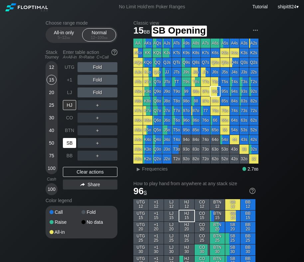
click at [76, 145] on div "SB" at bounding box center [69, 143] width 13 height 10
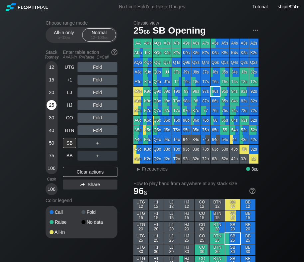
click at [55, 111] on div "25" at bounding box center [52, 106] width 10 height 13
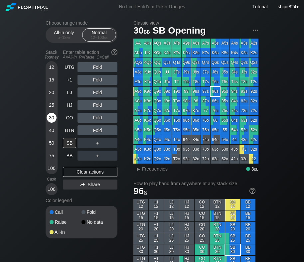
click at [55, 117] on div "30" at bounding box center [52, 118] width 10 height 10
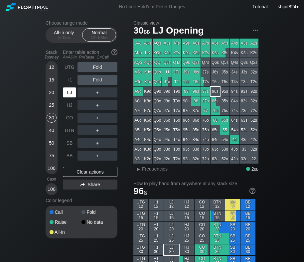
click at [72, 91] on div "LJ" at bounding box center [69, 93] width 13 height 10
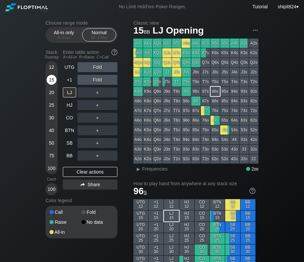
click at [54, 76] on div "15" at bounding box center [52, 80] width 10 height 10
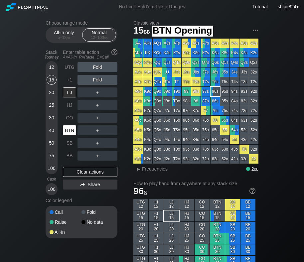
click at [71, 131] on div "BTN" at bounding box center [69, 131] width 13 height 10
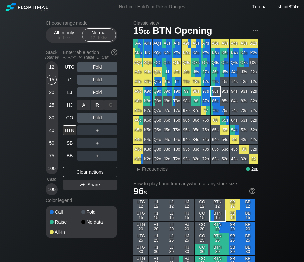
click at [101, 107] on div "R ✕" at bounding box center [97, 105] width 13 height 10
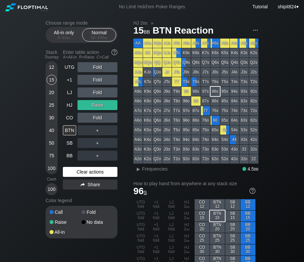
click at [105, 177] on div "Clear actions" at bounding box center [90, 172] width 55 height 10
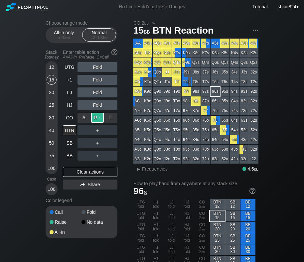
click at [95, 116] on div "R ✕" at bounding box center [97, 118] width 13 height 10
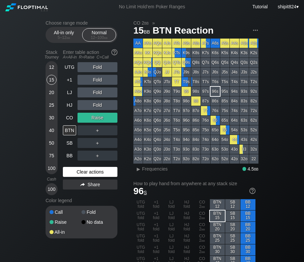
drag, startPoint x: 78, startPoint y: 171, endPoint x: 82, endPoint y: 170, distance: 3.5
click at [79, 171] on div "Clear actions" at bounding box center [90, 172] width 55 height 10
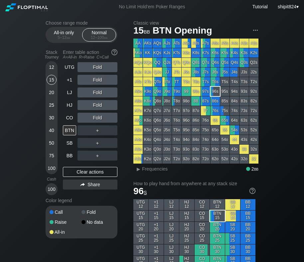
drag, startPoint x: 77, startPoint y: 170, endPoint x: 71, endPoint y: 162, distance: 10.3
click at [77, 170] on div "Clear actions" at bounding box center [90, 172] width 55 height 10
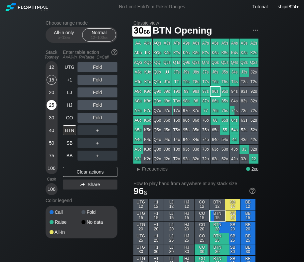
click at [48, 108] on div "25" at bounding box center [52, 105] width 10 height 10
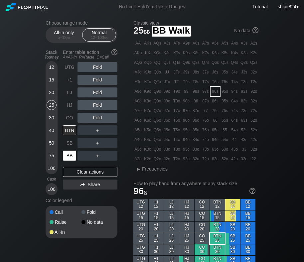
drag, startPoint x: 72, startPoint y: 155, endPoint x: 80, endPoint y: 131, distance: 25.1
click at [74, 153] on div "BB" at bounding box center [69, 156] width 13 height 10
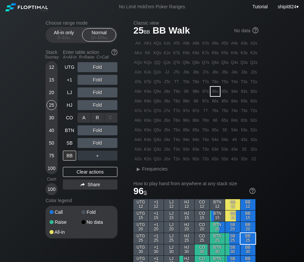
click at [95, 111] on div "A ✕ R ✕ C ✕ Fold" at bounding box center [98, 117] width 40 height 15
click at [98, 120] on div "R ✕" at bounding box center [97, 118] width 13 height 10
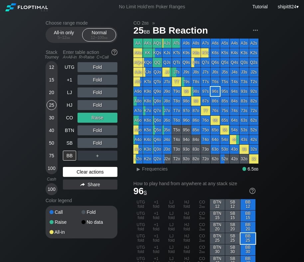
click at [76, 173] on div "Clear actions" at bounding box center [90, 172] width 55 height 10
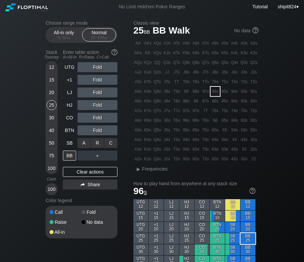
click at [107, 140] on div "C ✕" at bounding box center [111, 143] width 13 height 10
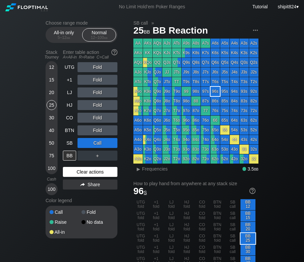
click at [101, 171] on div "Clear actions" at bounding box center [90, 172] width 55 height 10
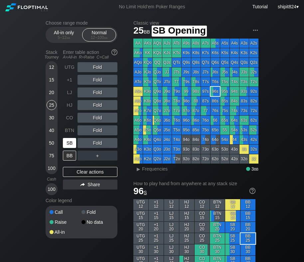
click at [68, 144] on div "SB" at bounding box center [69, 143] width 13 height 10
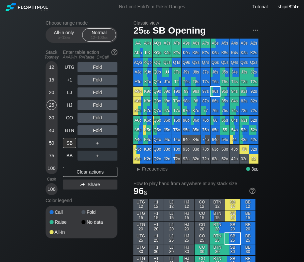
click at [51, 118] on div "30" at bounding box center [52, 118] width 10 height 10
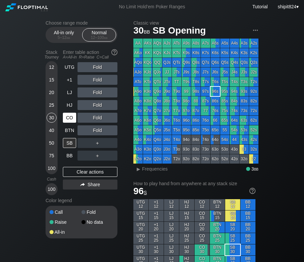
drag, startPoint x: 40, startPoint y: 141, endPoint x: 75, endPoint y: 115, distance: 43.6
click at [96, 106] on div "R ✕" at bounding box center [97, 105] width 13 height 10
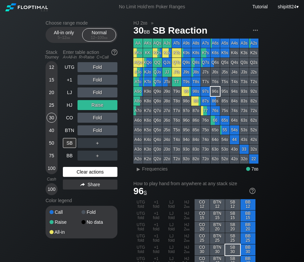
click at [80, 168] on div "Clear actions" at bounding box center [90, 172] width 55 height 10
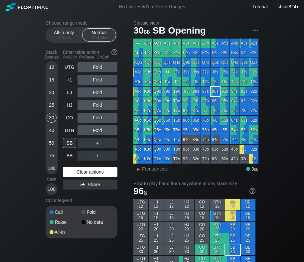
click at [86, 170] on div "Clear actions" at bounding box center [90, 172] width 55 height 10
drag, startPoint x: 52, startPoint y: 75, endPoint x: 59, endPoint y: 86, distance: 13.3
click at [52, 75] on div "12" at bounding box center [52, 68] width 10 height 13
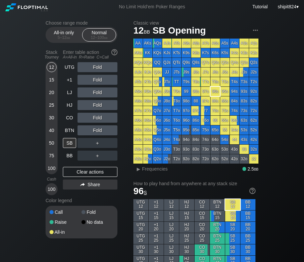
click at [59, 86] on div "Stack Tourney Enter table action A=All-in R=Raise C=Call [PHONE_NUMBER] [PHONE_…" at bounding box center [82, 121] width 72 height 149
drag, startPoint x: 55, startPoint y: 85, endPoint x: 53, endPoint y: 82, distance: 3.6
click at [54, 83] on div "15" at bounding box center [52, 81] width 10 height 13
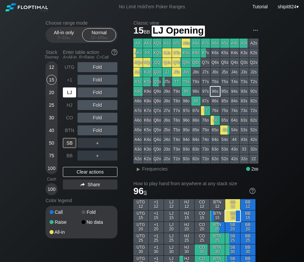
click at [67, 93] on div "LJ" at bounding box center [69, 93] width 13 height 10
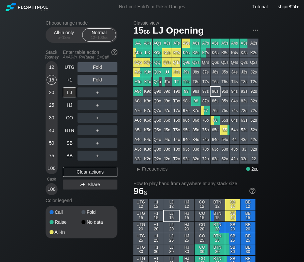
click at [74, 171] on div "Clear actions" at bounding box center [90, 172] width 55 height 10
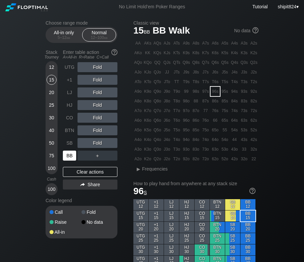
click at [70, 156] on div "BB" at bounding box center [69, 156] width 13 height 10
click at [96, 132] on div "R ✕" at bounding box center [97, 131] width 13 height 10
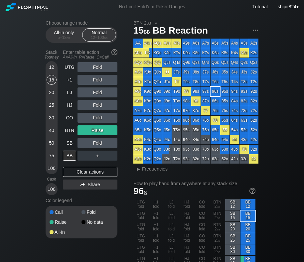
drag, startPoint x: 86, startPoint y: 169, endPoint x: 82, endPoint y: 158, distance: 11.3
click at [86, 169] on div "Clear actions" at bounding box center [90, 172] width 55 height 10
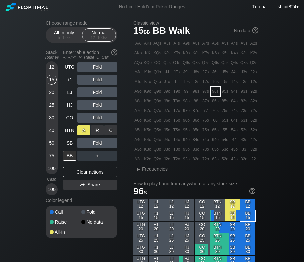
click at [85, 129] on div "A ✕" at bounding box center [84, 131] width 13 height 10
